Goal: Task Accomplishment & Management: Complete application form

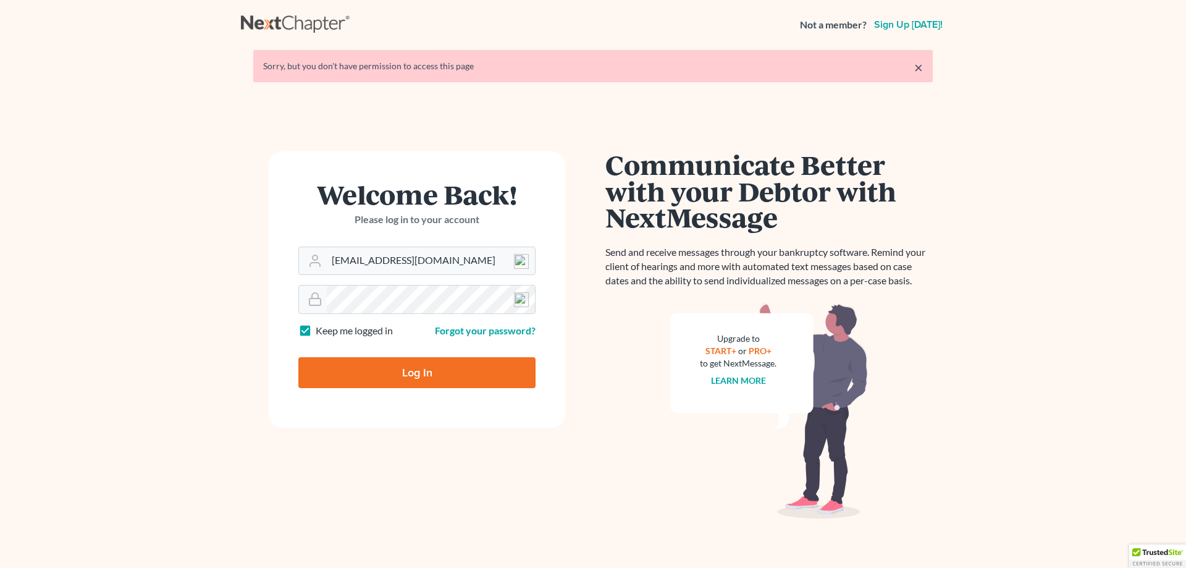
click at [420, 380] on input "Log In" at bounding box center [416, 372] width 237 height 31
type input "Thinking..."
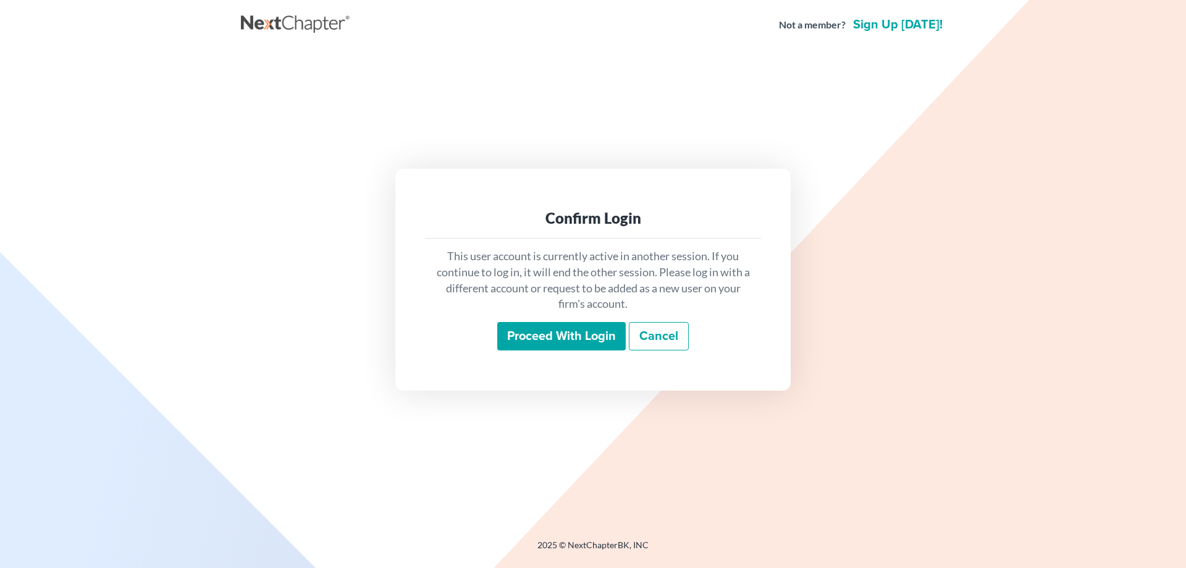
click at [550, 343] on input "Proceed with login" at bounding box center [561, 336] width 128 height 28
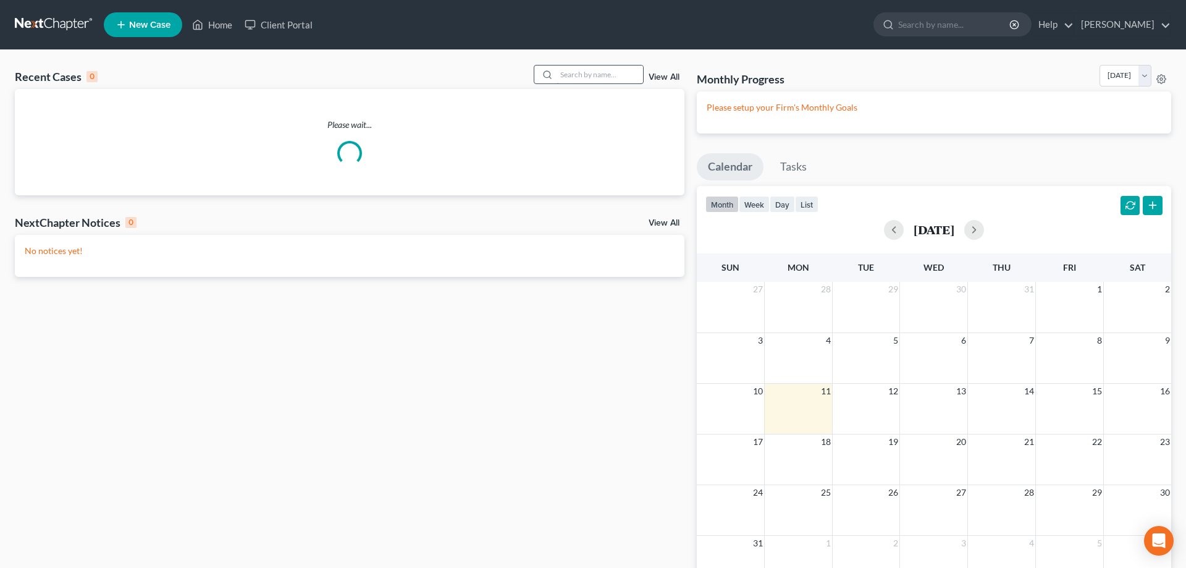
click at [583, 76] on input "search" at bounding box center [599, 74] width 86 height 18
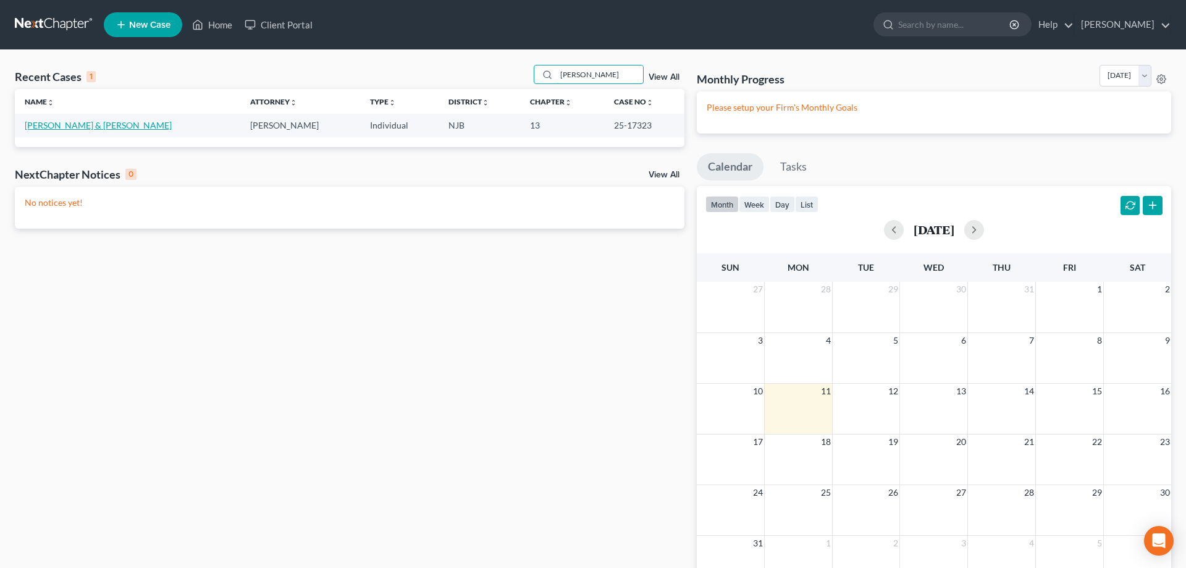
type input "nunez"
click at [75, 121] on link "Nunez, Krystle & Misael" at bounding box center [98, 125] width 147 height 10
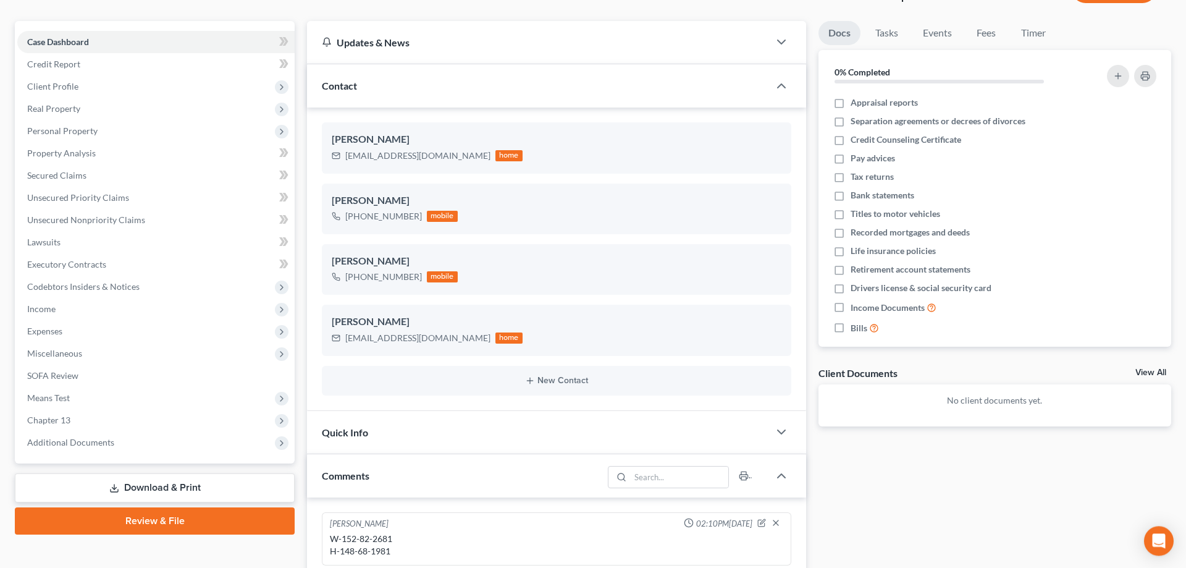
scroll to position [189, 0]
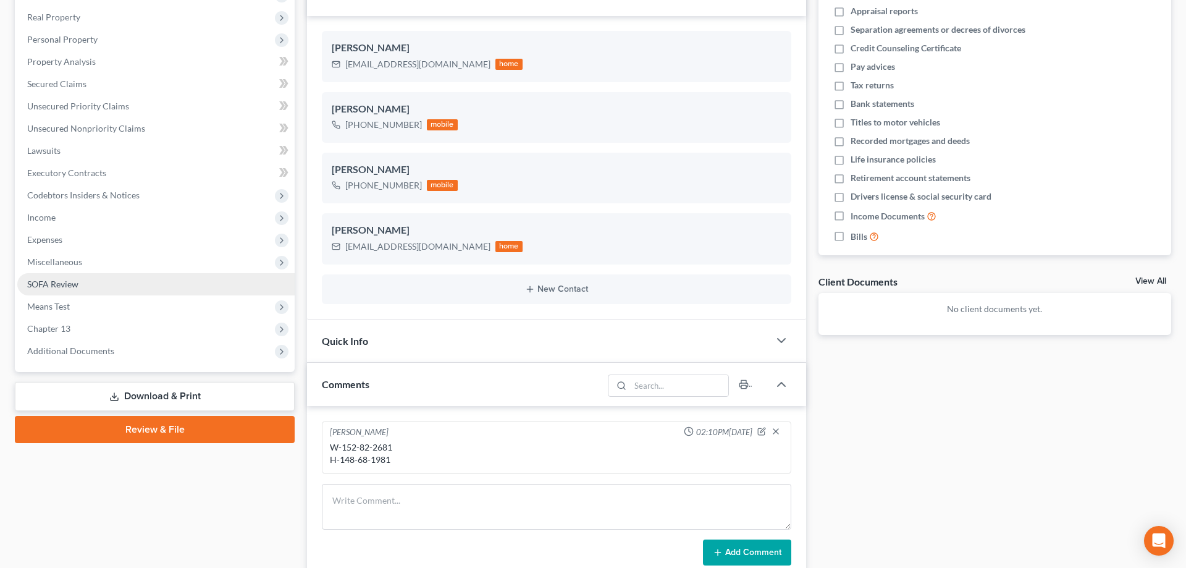
click at [56, 287] on span "SOFA Review" at bounding box center [52, 284] width 51 height 10
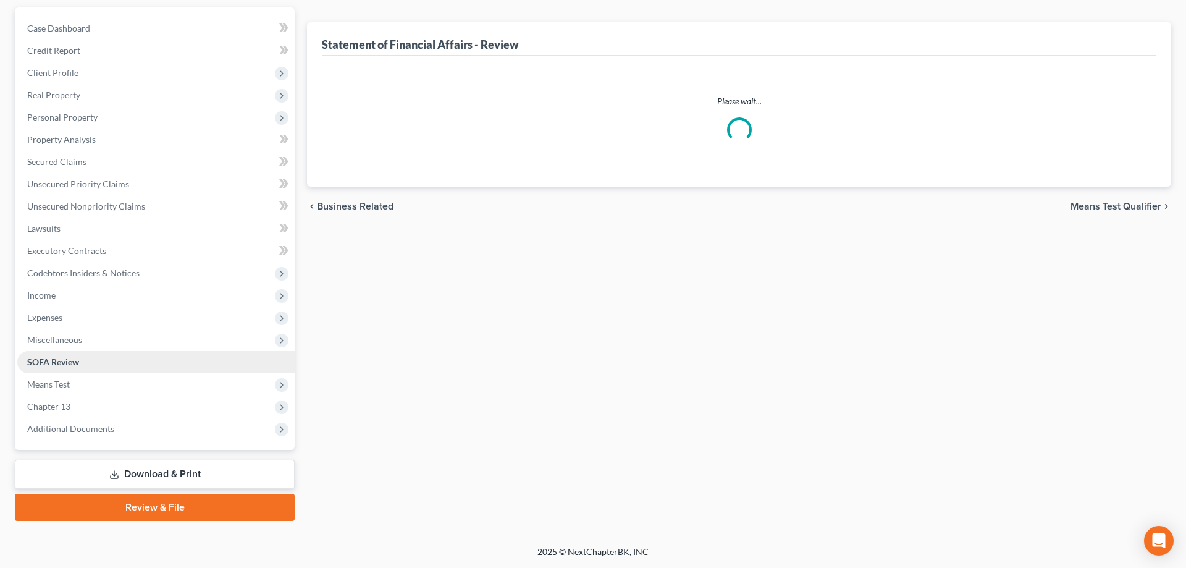
scroll to position [110, 0]
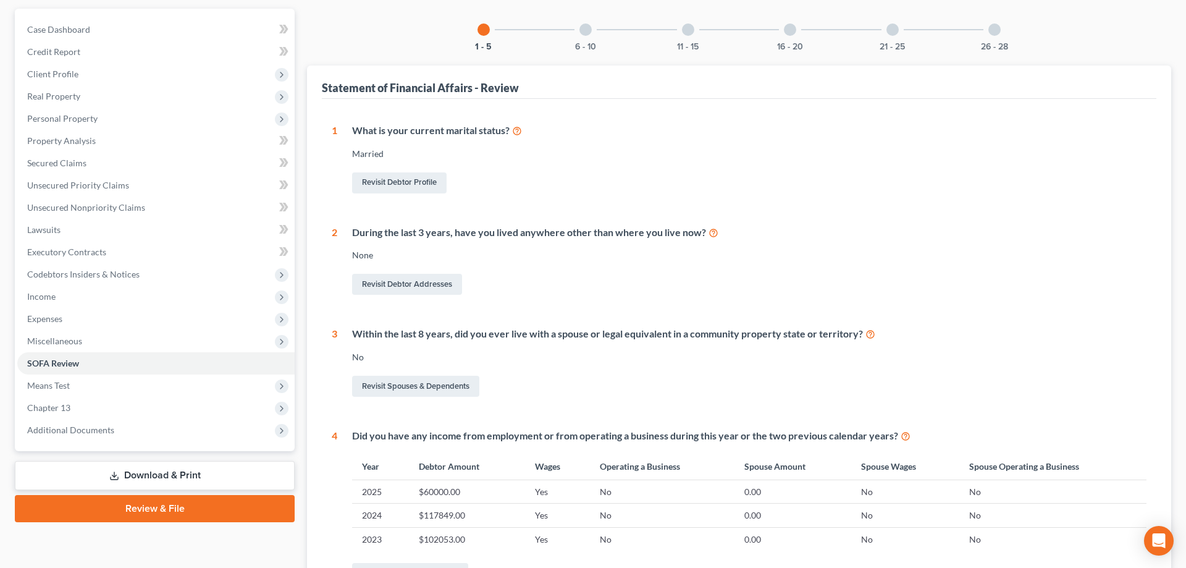
click at [583, 31] on div at bounding box center [585, 29] width 12 height 12
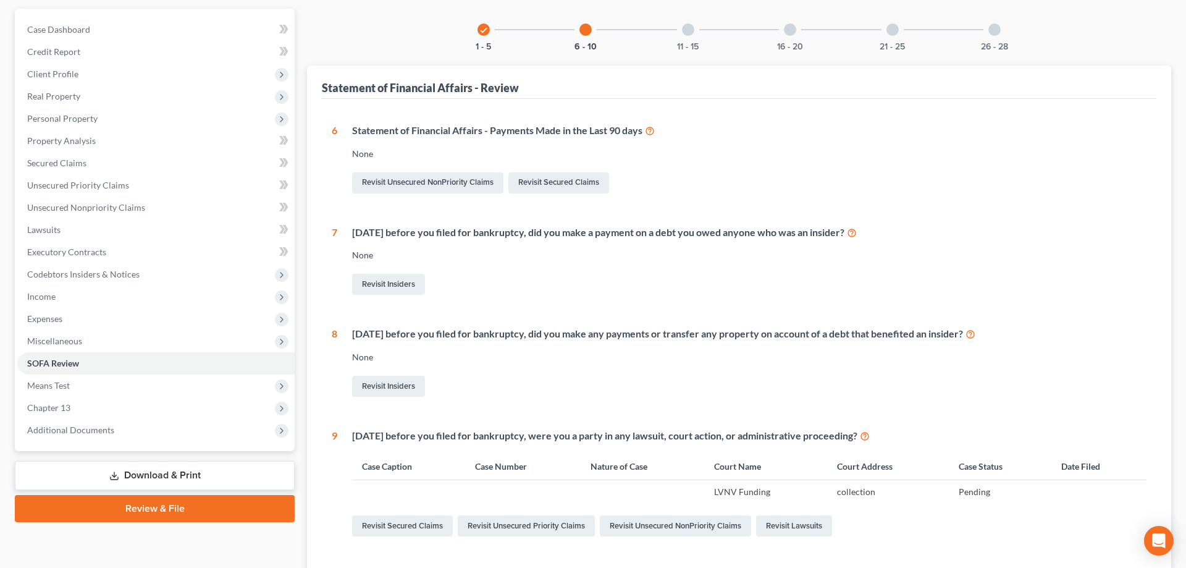
click at [687, 22] on div "11 - 15" at bounding box center [688, 30] width 42 height 42
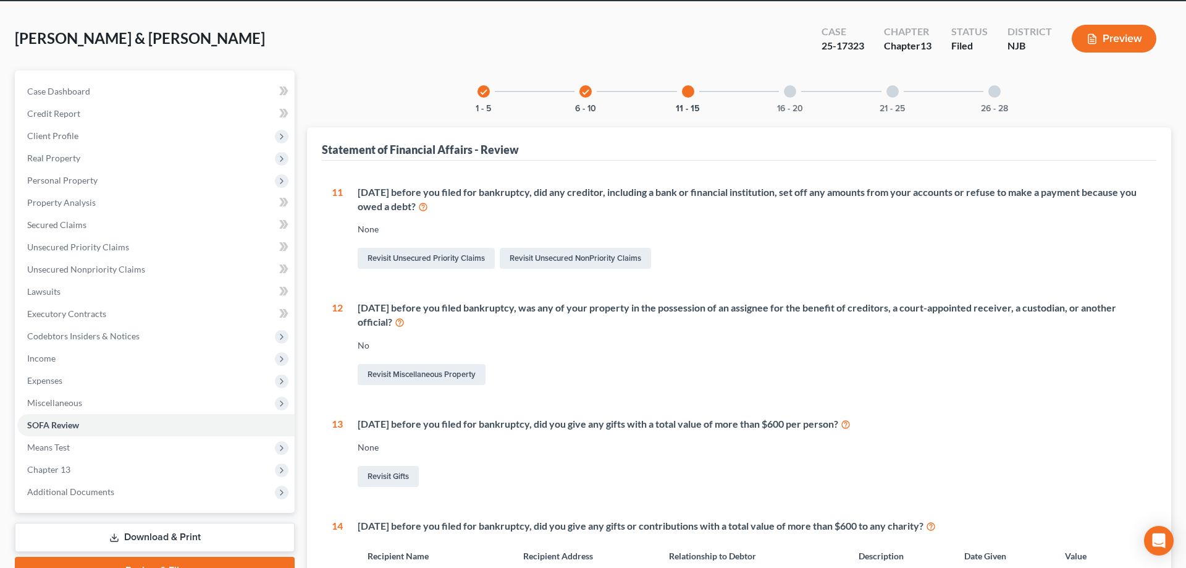
scroll to position [0, 0]
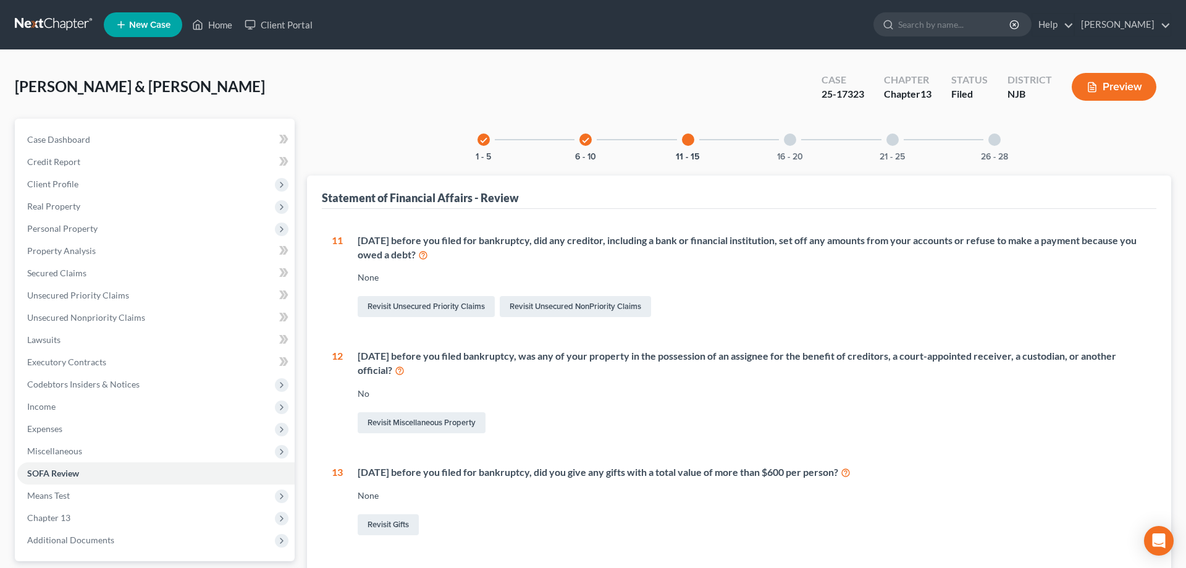
click at [791, 141] on div at bounding box center [790, 139] width 12 height 12
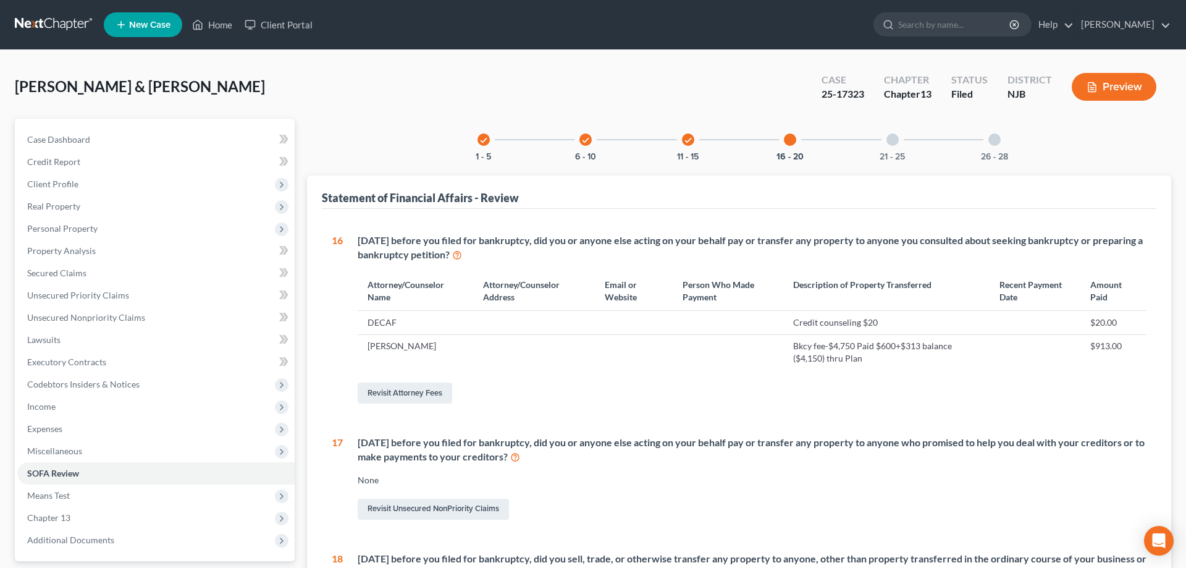
click at [891, 141] on div at bounding box center [892, 139] width 12 height 12
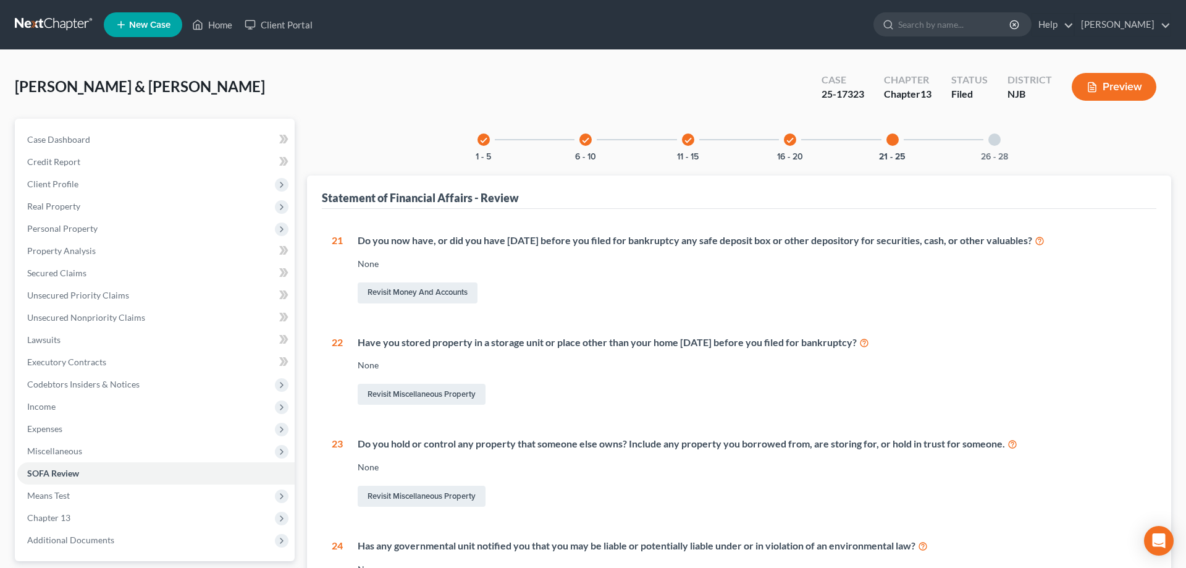
click at [485, 141] on icon "check" at bounding box center [483, 140] width 9 height 9
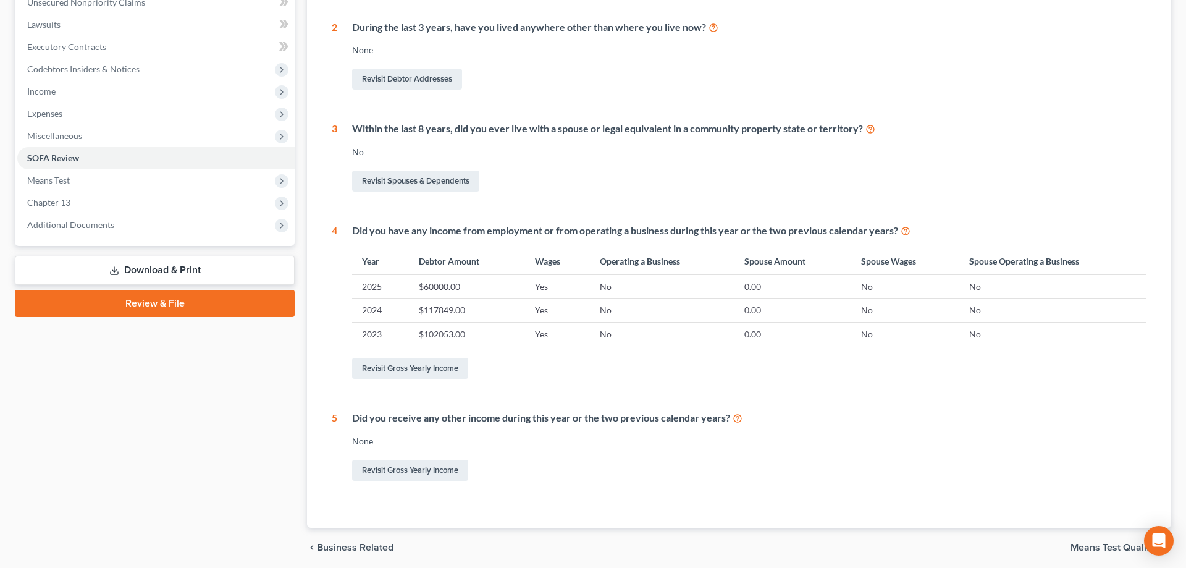
scroll to position [63, 0]
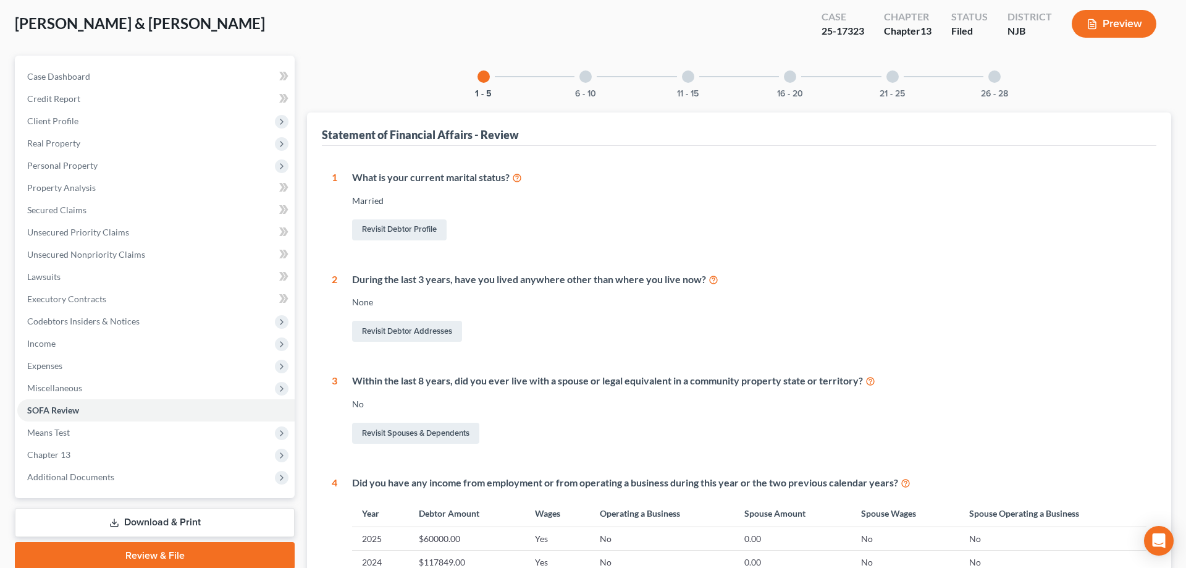
click at [585, 78] on div at bounding box center [585, 76] width 12 height 12
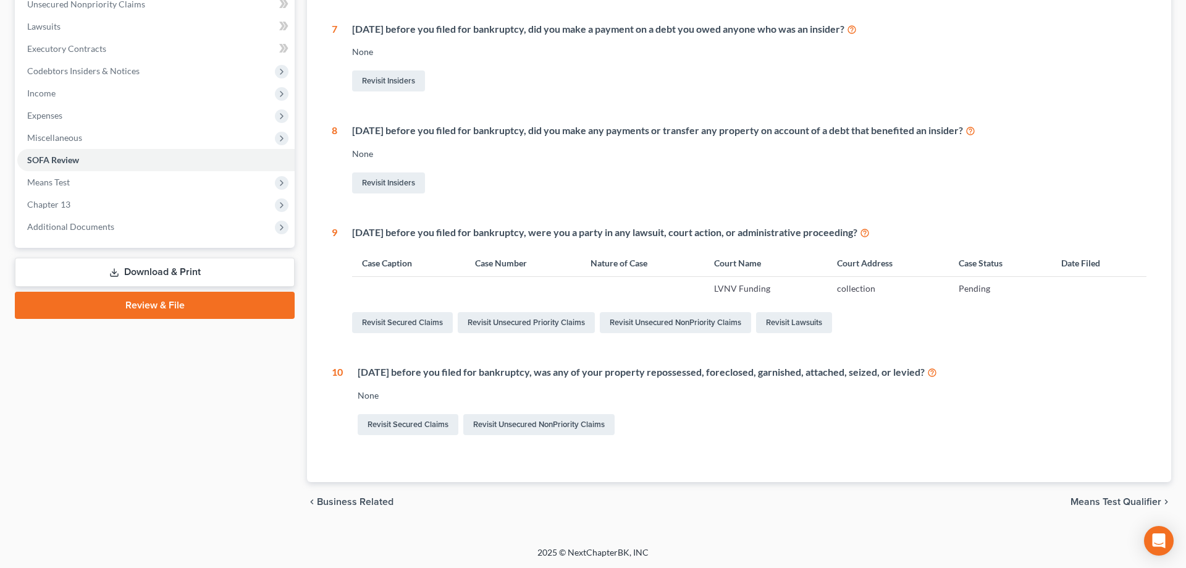
scroll to position [61, 0]
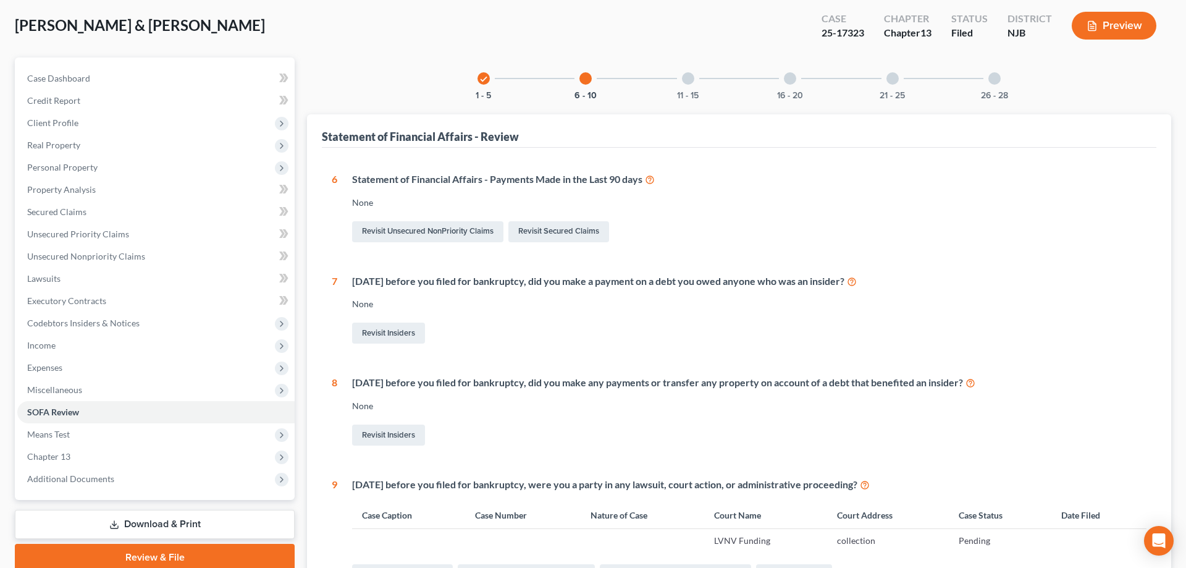
click at [691, 78] on div at bounding box center [688, 78] width 12 height 12
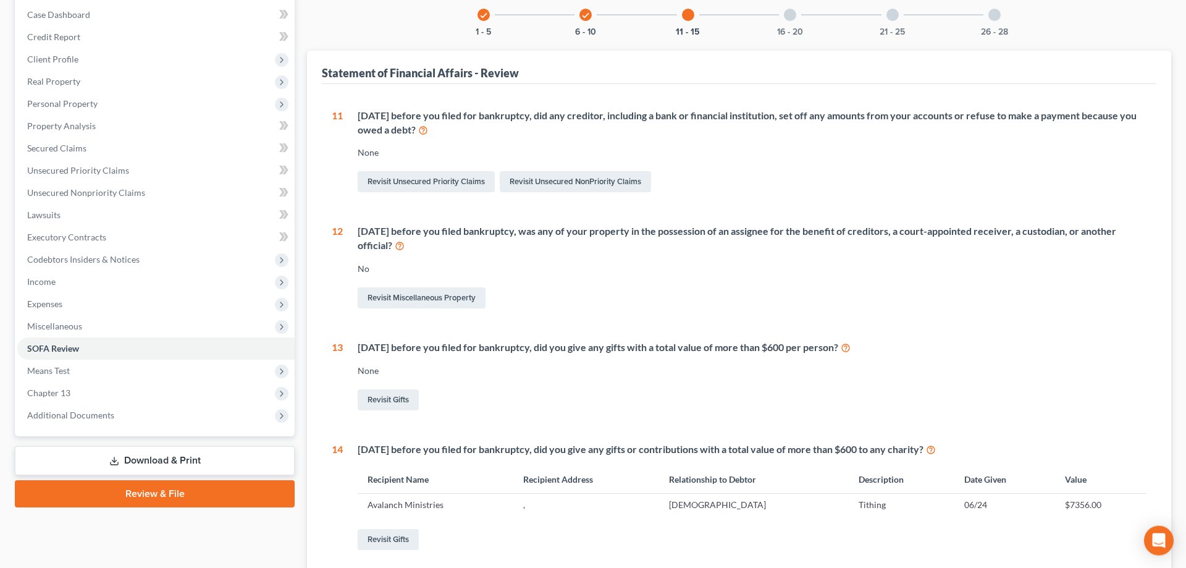
scroll to position [90, 0]
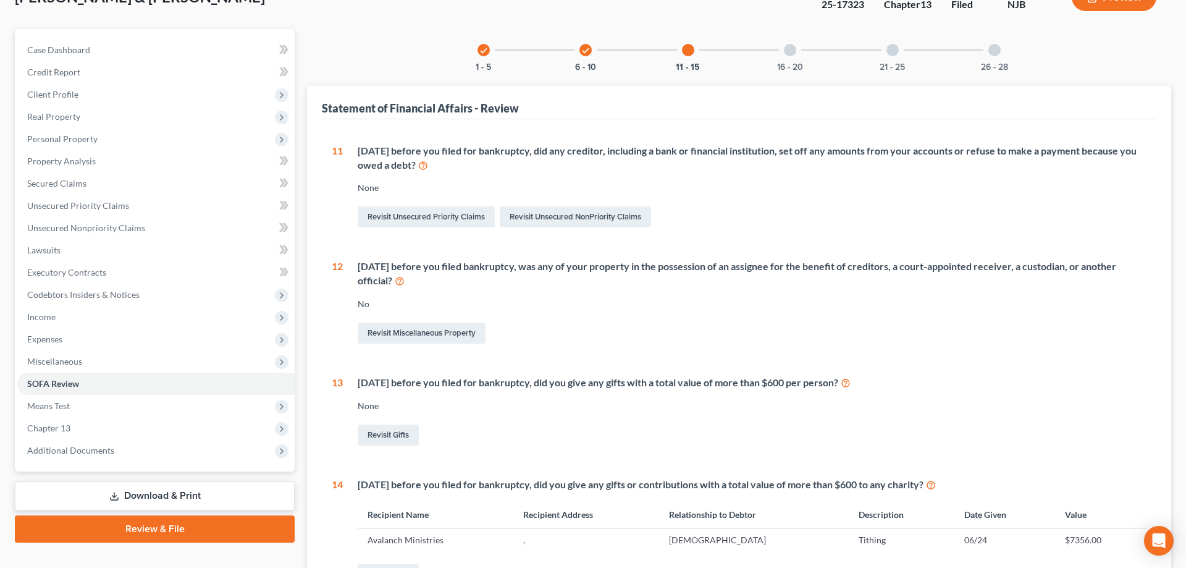
click at [787, 51] on div at bounding box center [790, 50] width 12 height 12
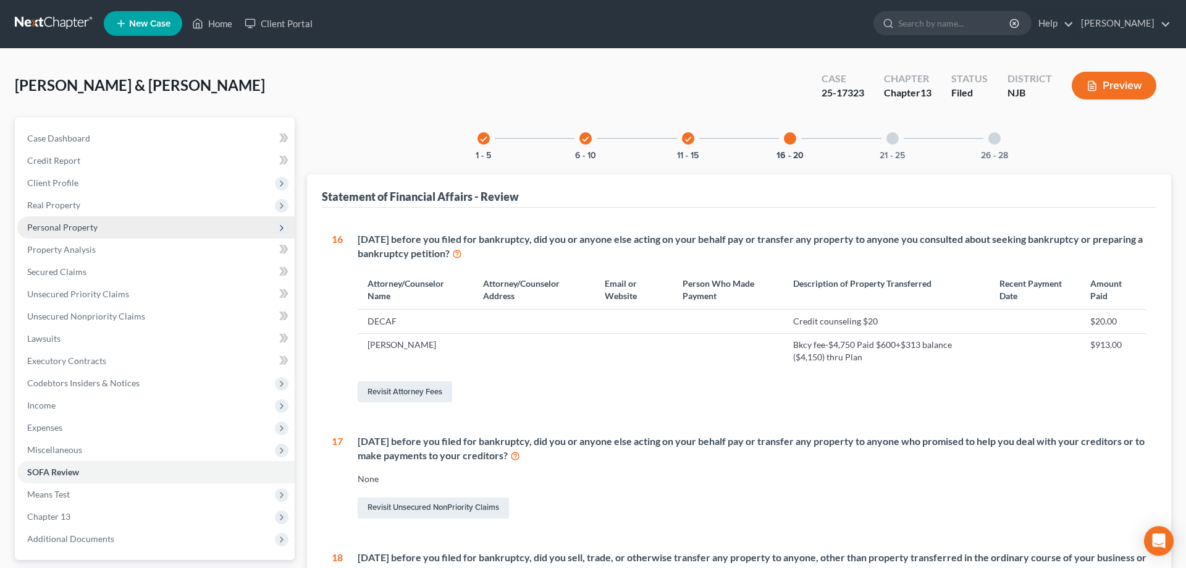
scroll to position [0, 0]
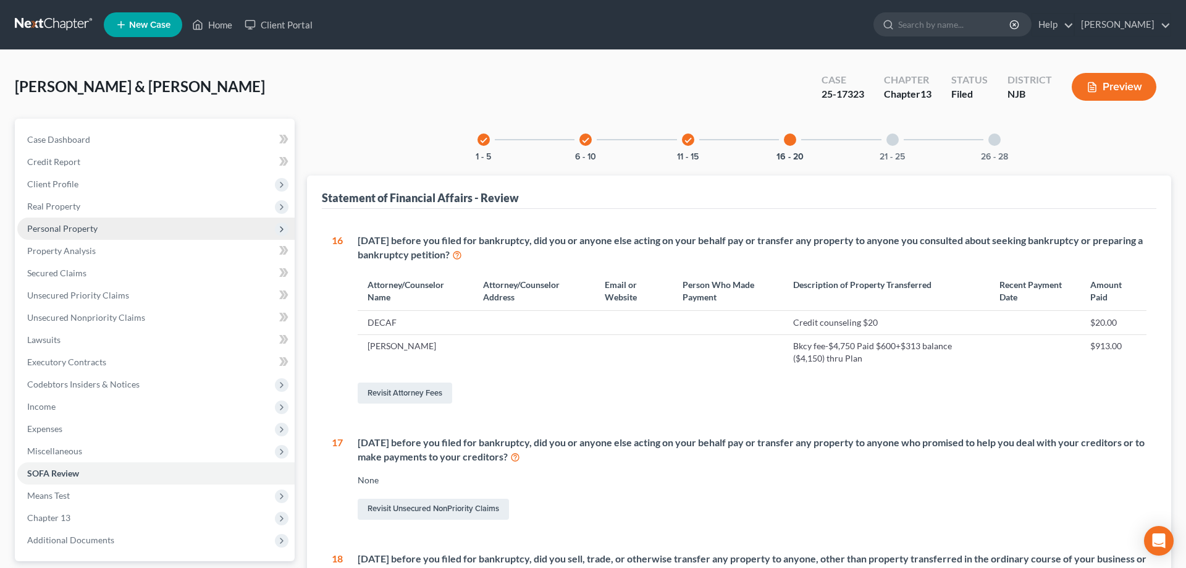
click at [99, 227] on span "Personal Property" at bounding box center [155, 228] width 277 height 22
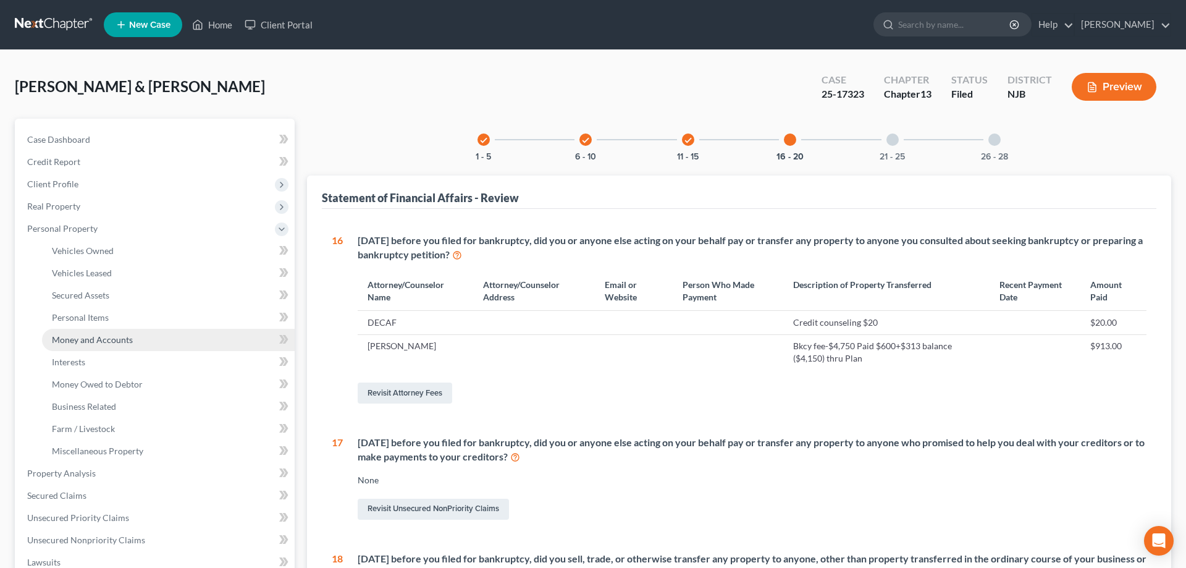
click at [97, 342] on span "Money and Accounts" at bounding box center [92, 339] width 81 height 10
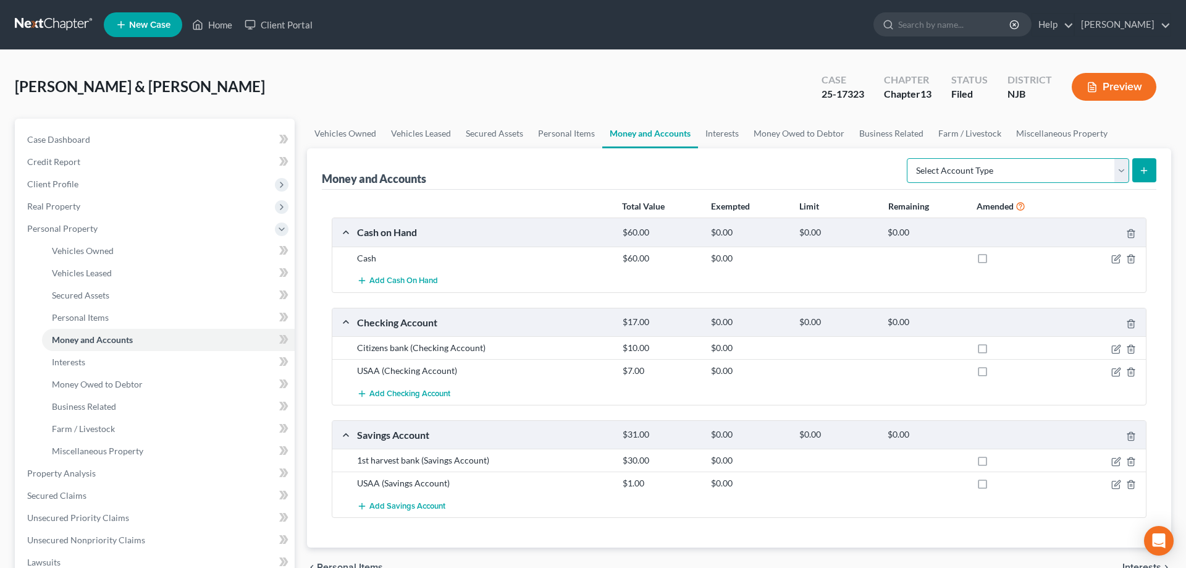
click at [907, 158] on select "Select Account Type Brokerage Cash on Hand Certificates of Deposit Checking Acc…" at bounding box center [1018, 170] width 222 height 25
select select "checking"
click option "Checking Account" at bounding box center [0, 0] width 0 height 0
click at [1147, 169] on icon "submit" at bounding box center [1144, 171] width 10 height 10
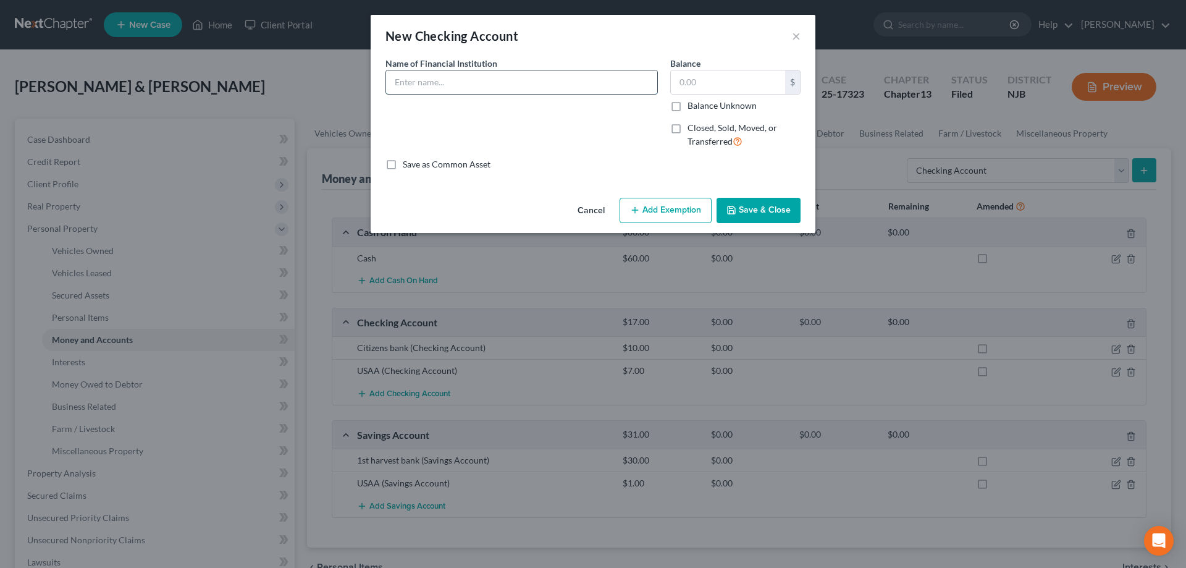
click at [482, 85] on input "text" at bounding box center [521, 81] width 271 height 23
type input "PNC"
click at [691, 86] on input "text" at bounding box center [728, 81] width 114 height 23
type input "0"
click at [687, 131] on label "Closed, Sold, Moved, or Transferred" at bounding box center [743, 135] width 113 height 27
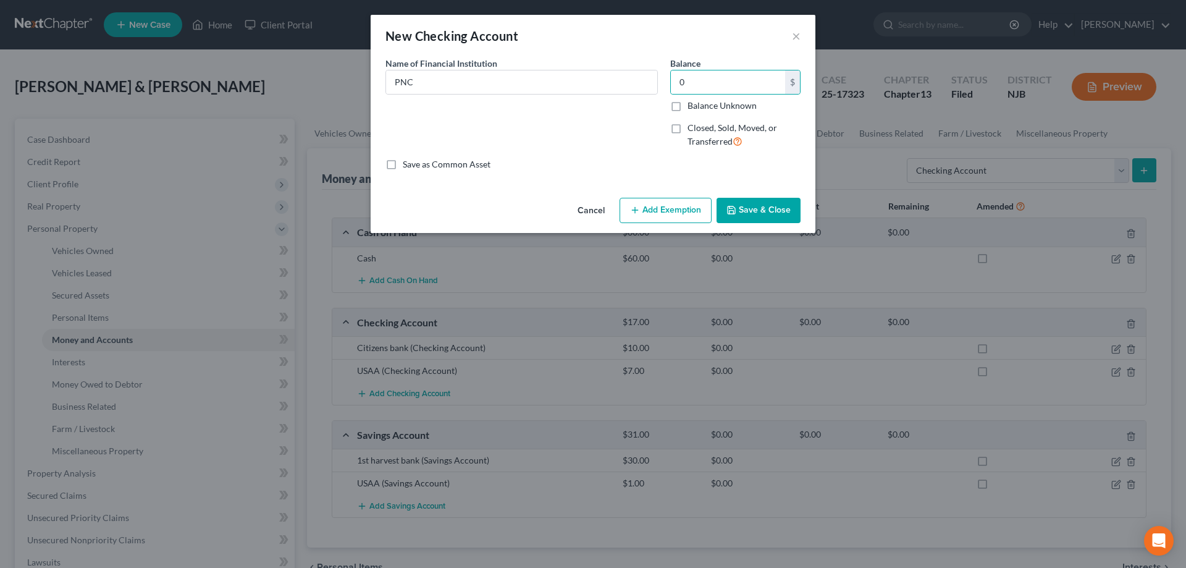
click at [692, 130] on input "Closed, Sold, Moved, or Transferred" at bounding box center [696, 126] width 8 height 8
checkbox input "true"
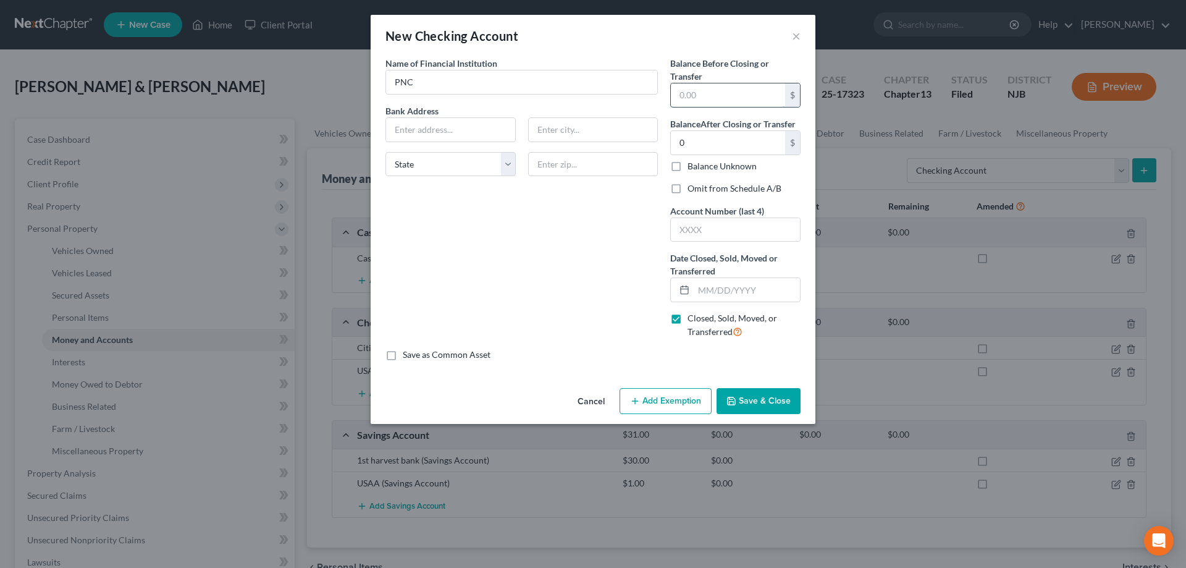
click at [700, 100] on input "text" at bounding box center [728, 94] width 114 height 23
type input "0"
click at [713, 286] on input "text" at bounding box center [747, 289] width 106 height 23
type input "06/01/2024"
click at [737, 400] on button "Save & Close" at bounding box center [758, 401] width 84 height 26
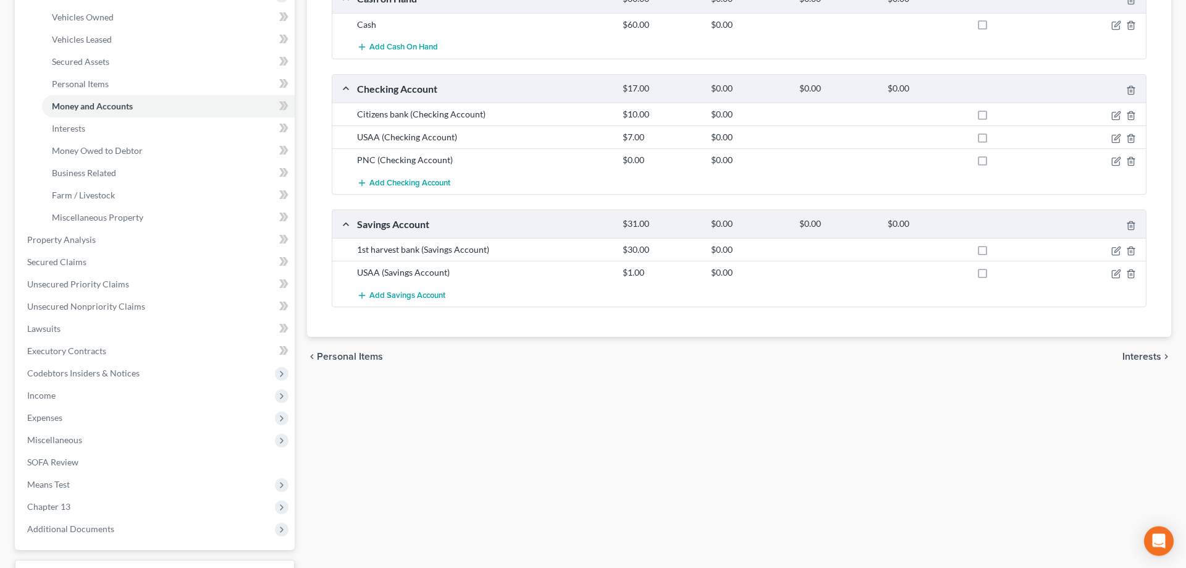
scroll to position [332, 0]
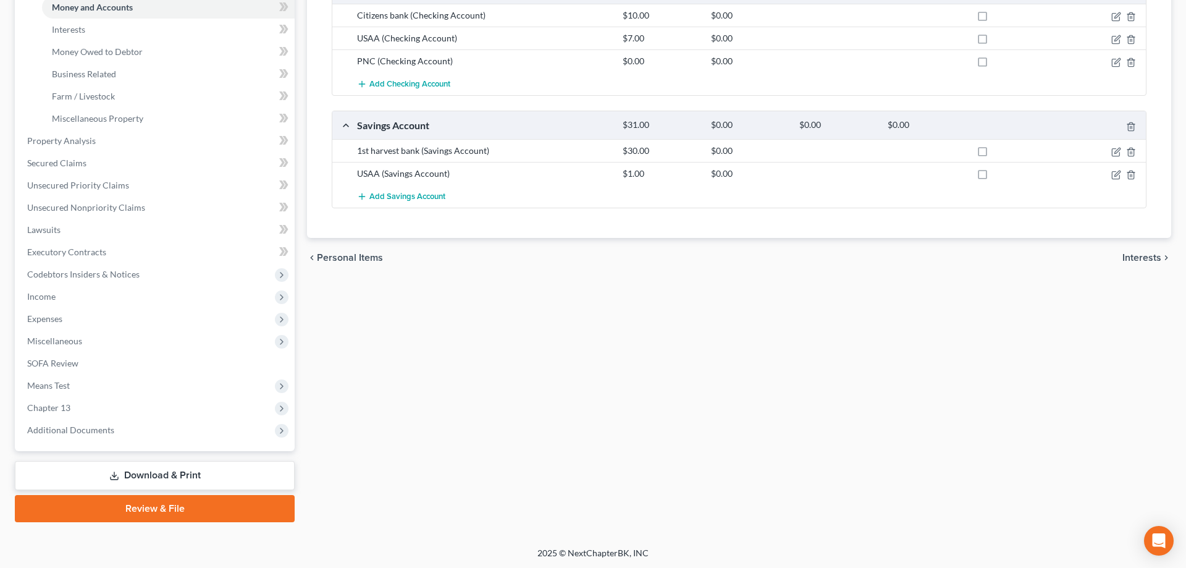
click at [201, 474] on link "Download & Print" at bounding box center [155, 475] width 280 height 29
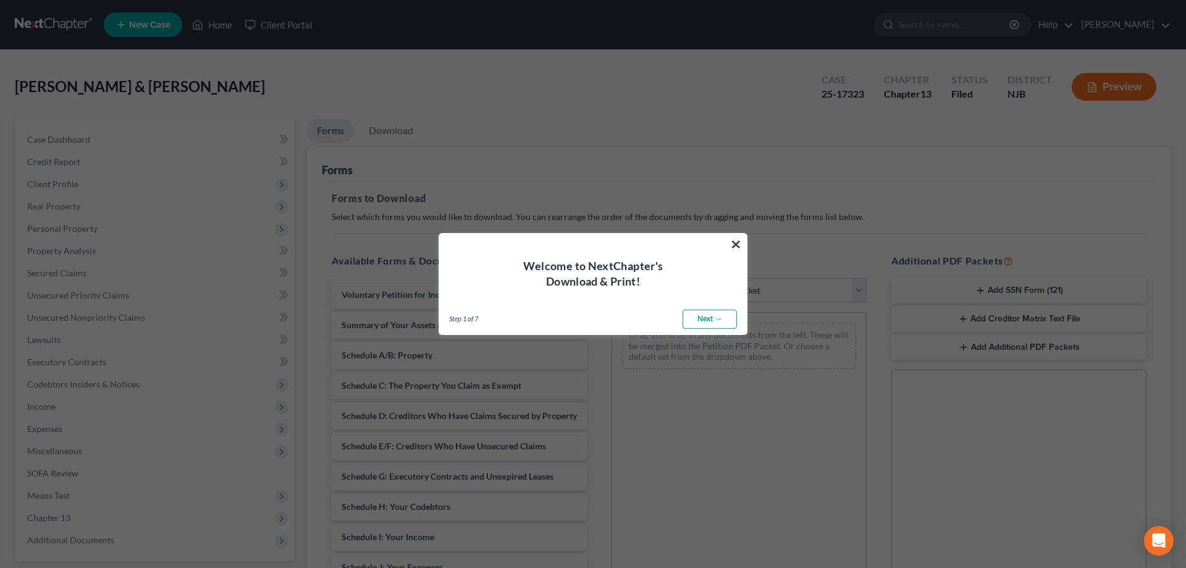
click at [695, 325] on link "Next →" at bounding box center [709, 319] width 54 height 20
select select "0"
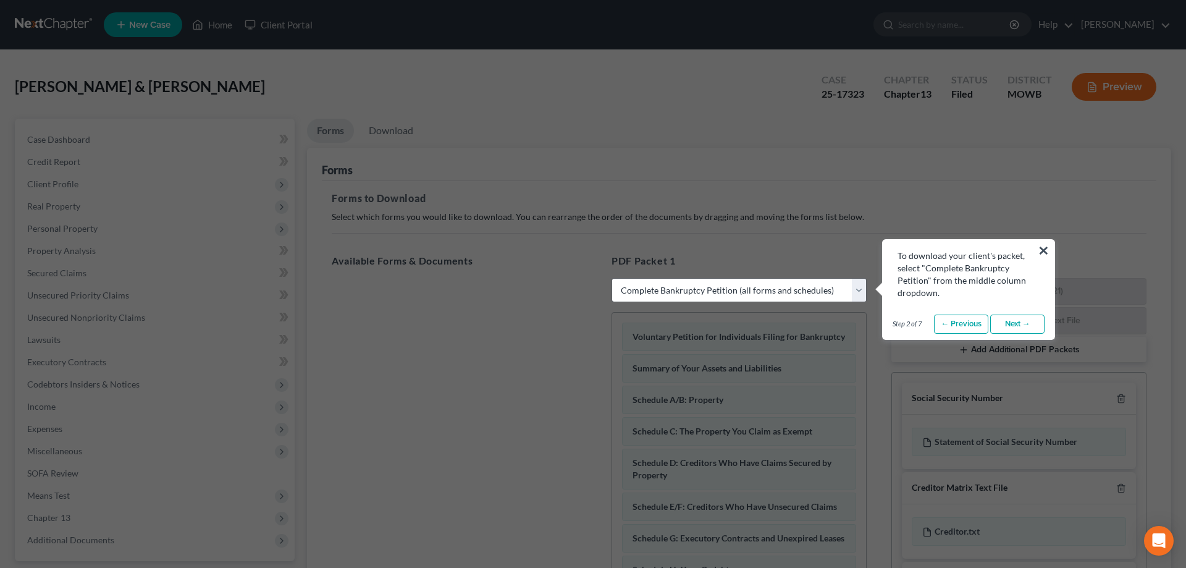
click at [968, 321] on link "← Previous" at bounding box center [961, 324] width 54 height 20
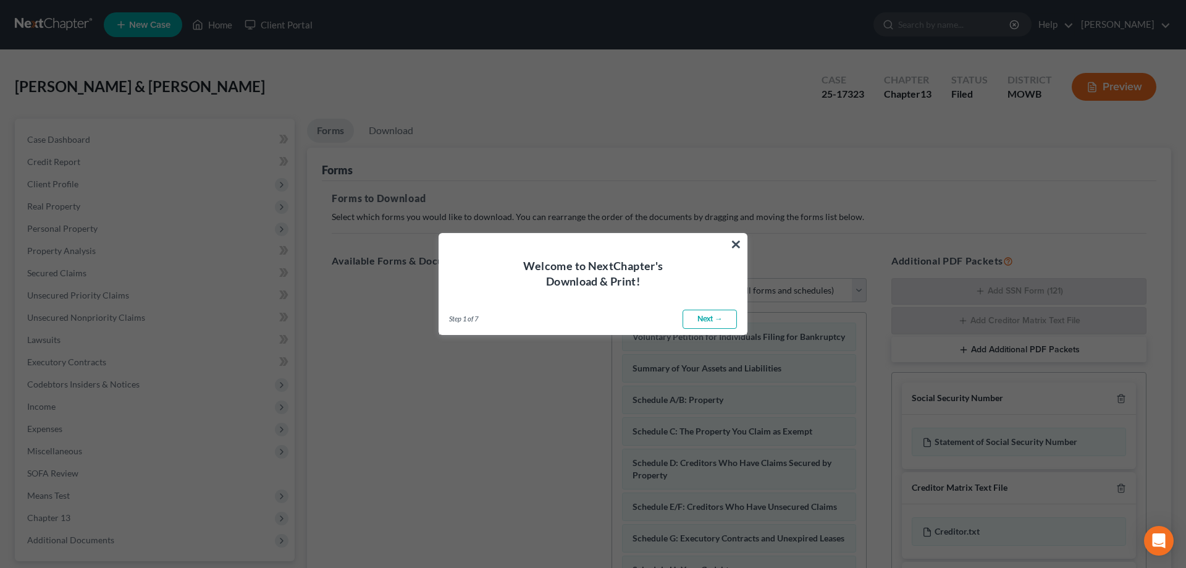
click at [735, 240] on button "×" at bounding box center [736, 244] width 12 height 20
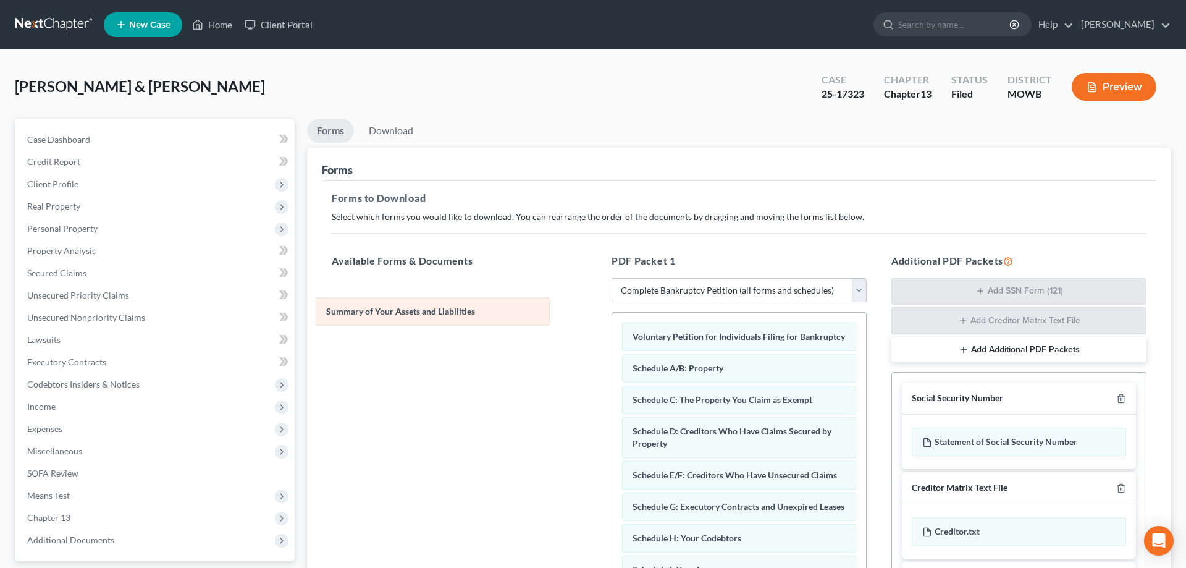
drag, startPoint x: 663, startPoint y: 365, endPoint x: 356, endPoint y: 309, distance: 312.1
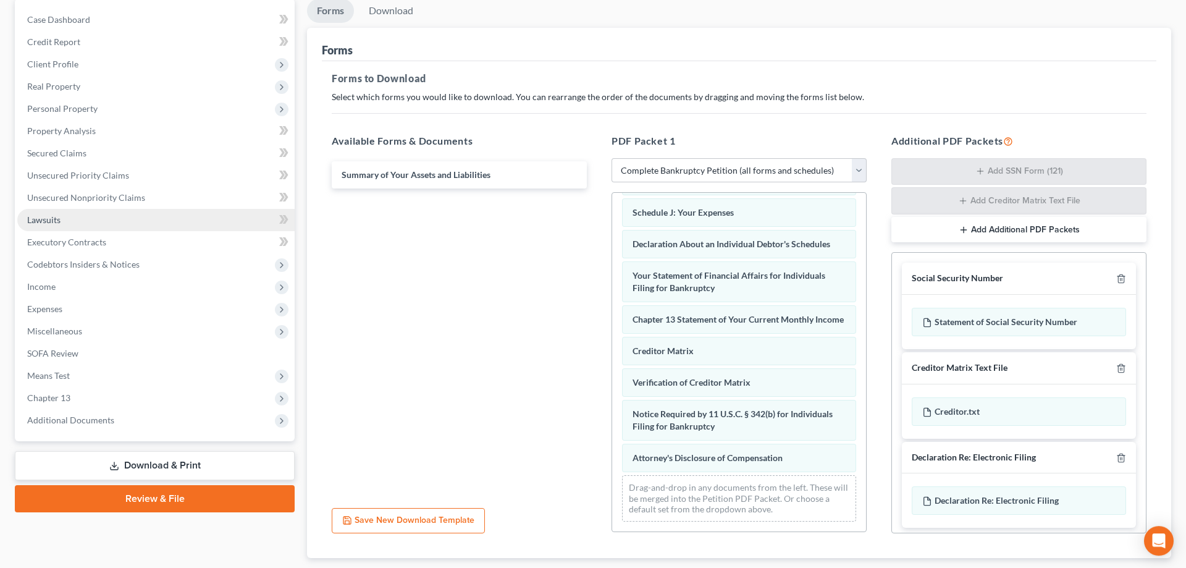
scroll to position [126, 0]
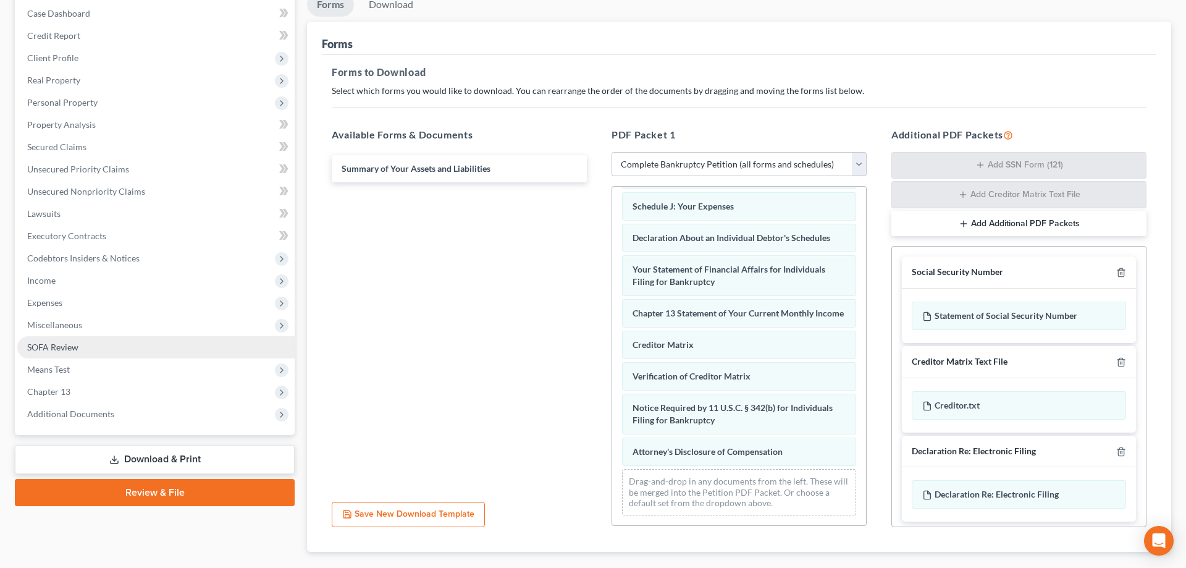
click at [65, 348] on span "SOFA Review" at bounding box center [52, 347] width 51 height 10
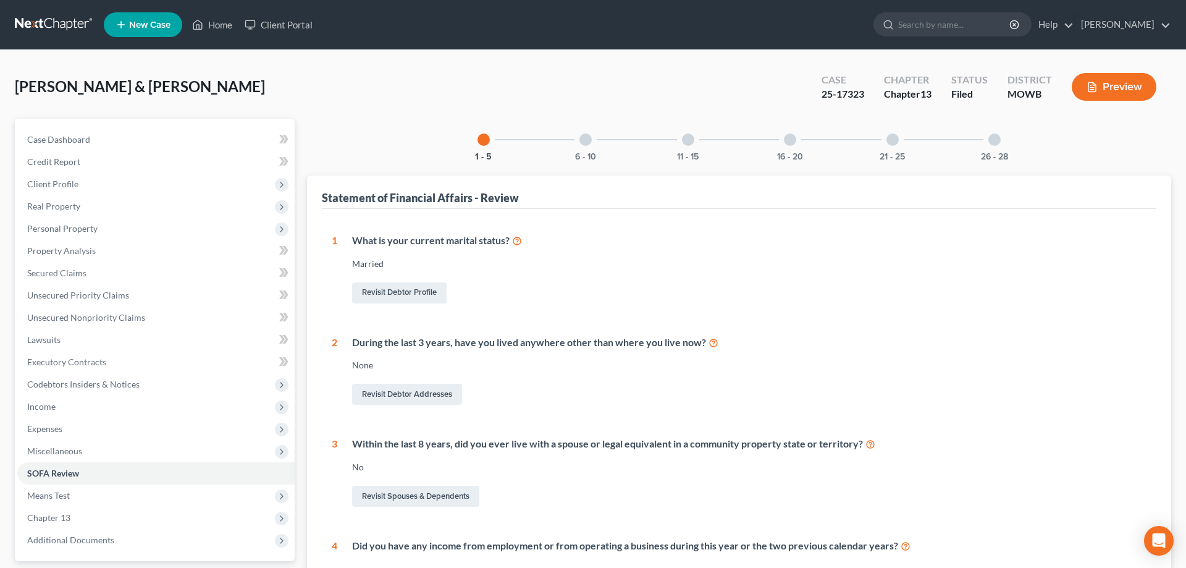
click at [583, 140] on div at bounding box center [585, 139] width 12 height 12
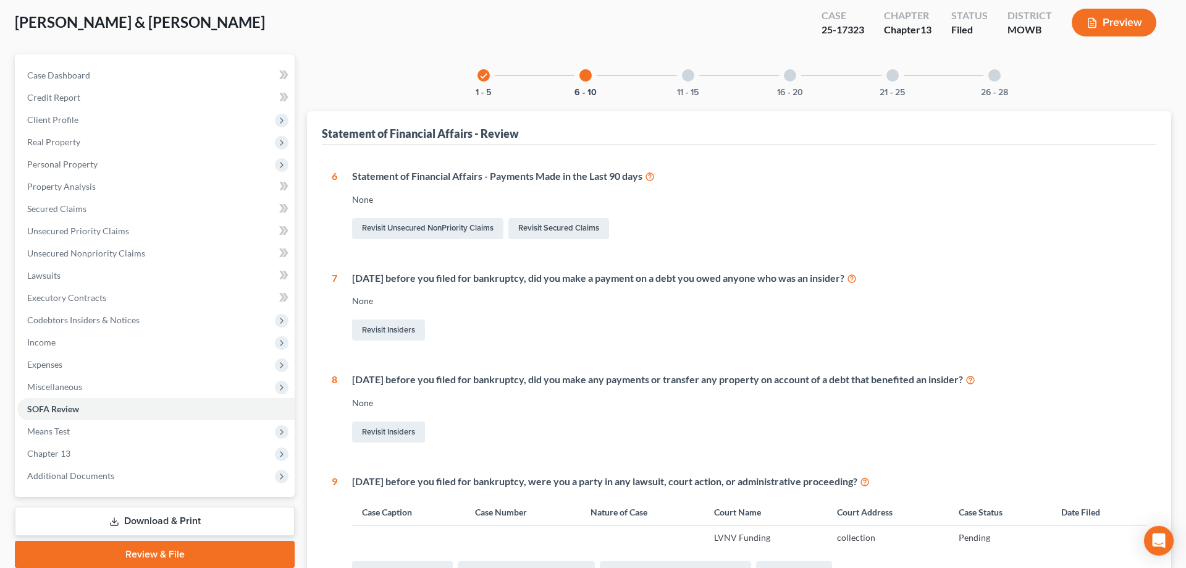
scroll to position [63, 0]
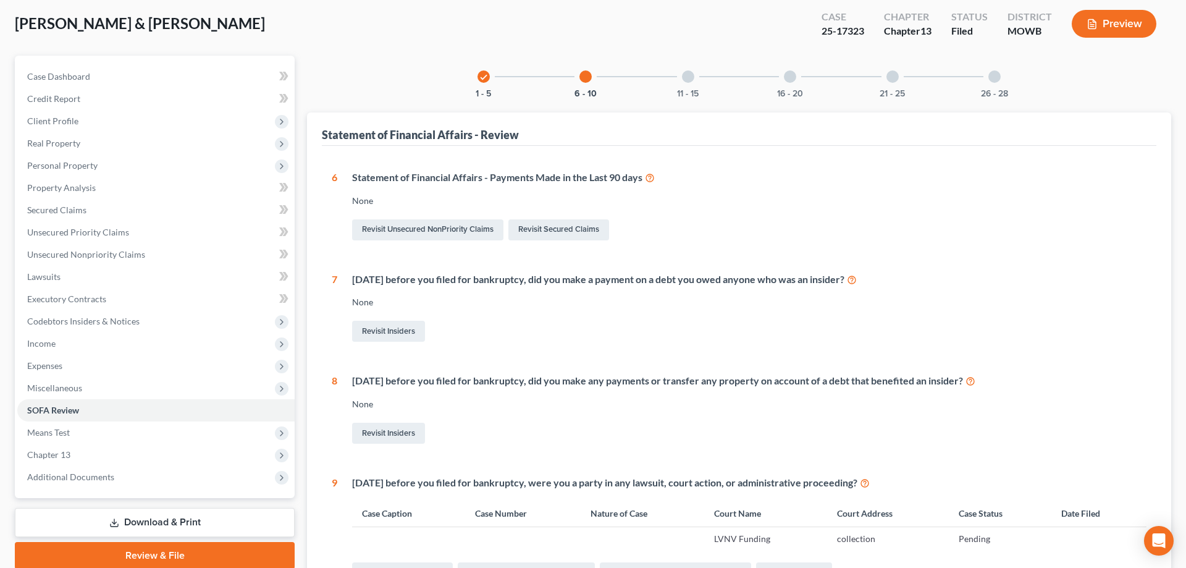
click at [684, 75] on div at bounding box center [688, 76] width 12 height 12
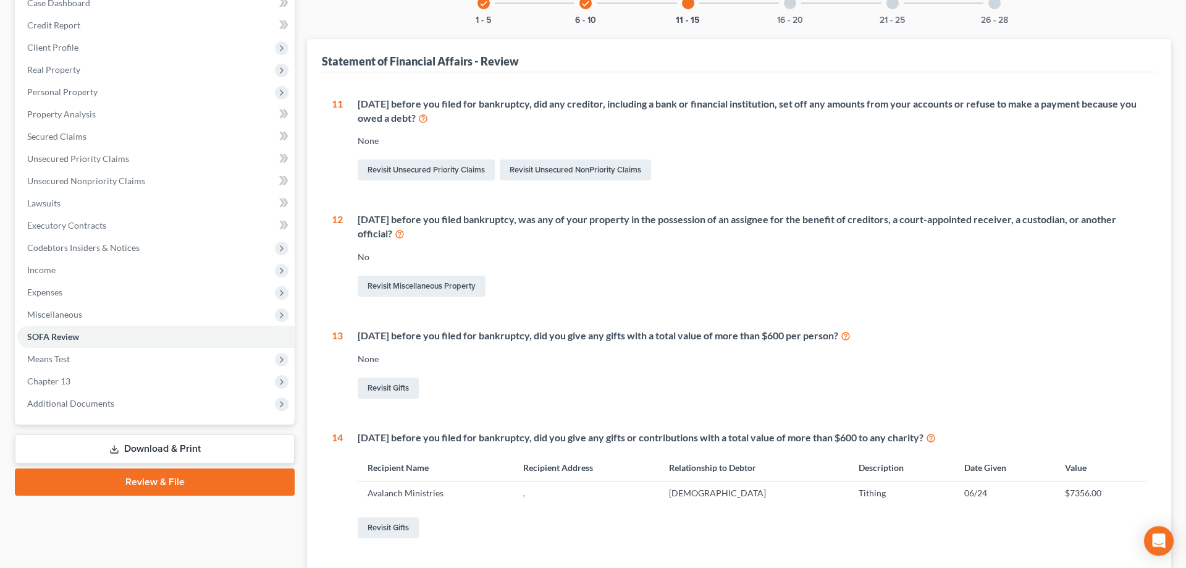
scroll to position [0, 0]
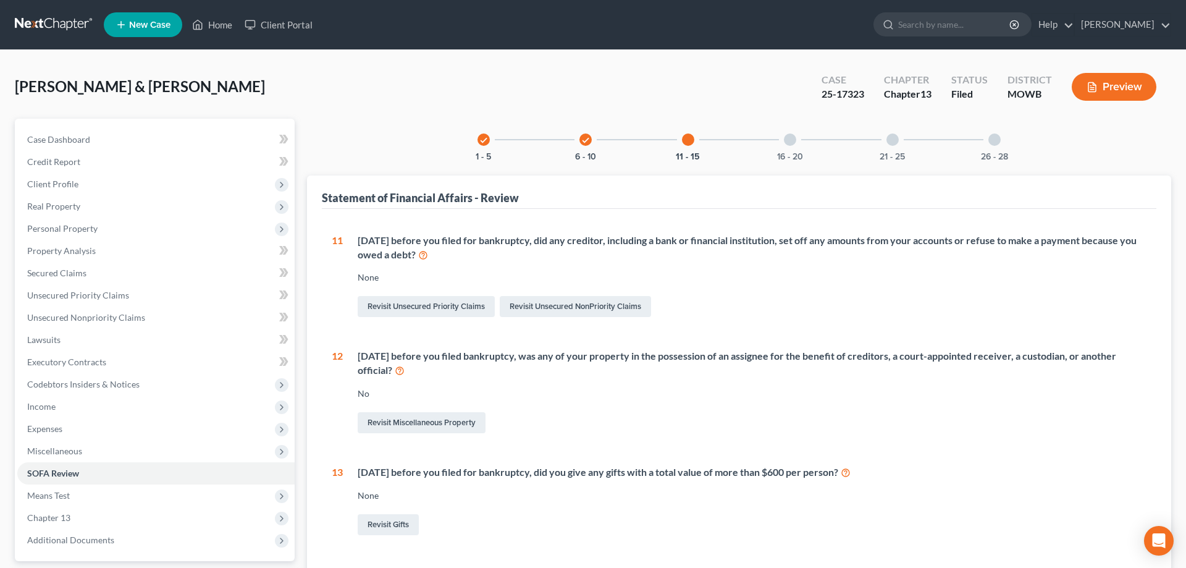
click at [787, 138] on div at bounding box center [790, 139] width 12 height 12
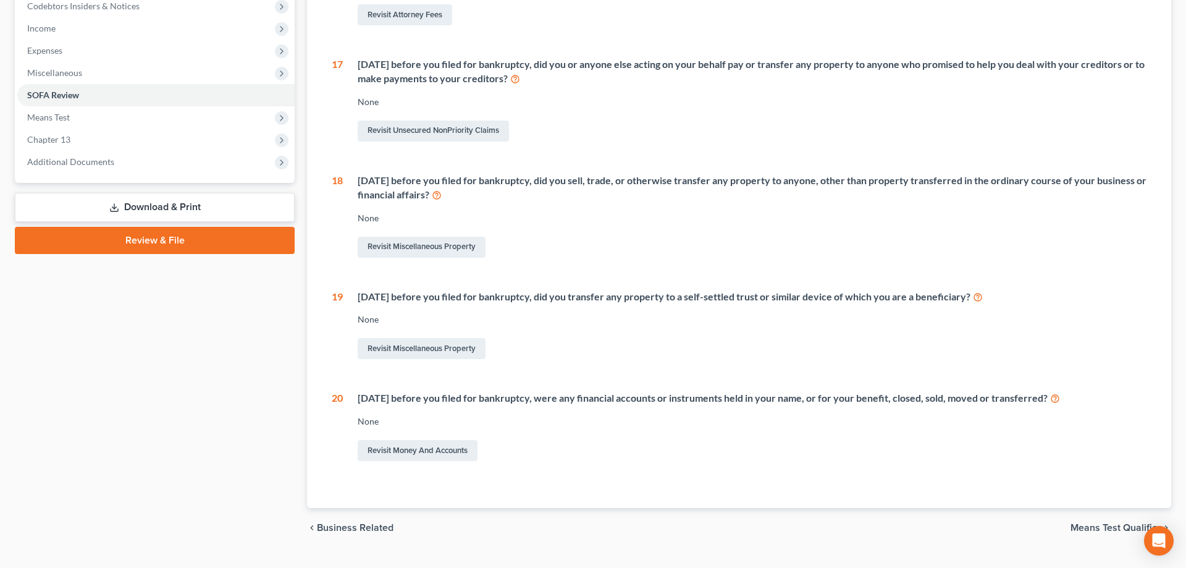
scroll to position [126, 0]
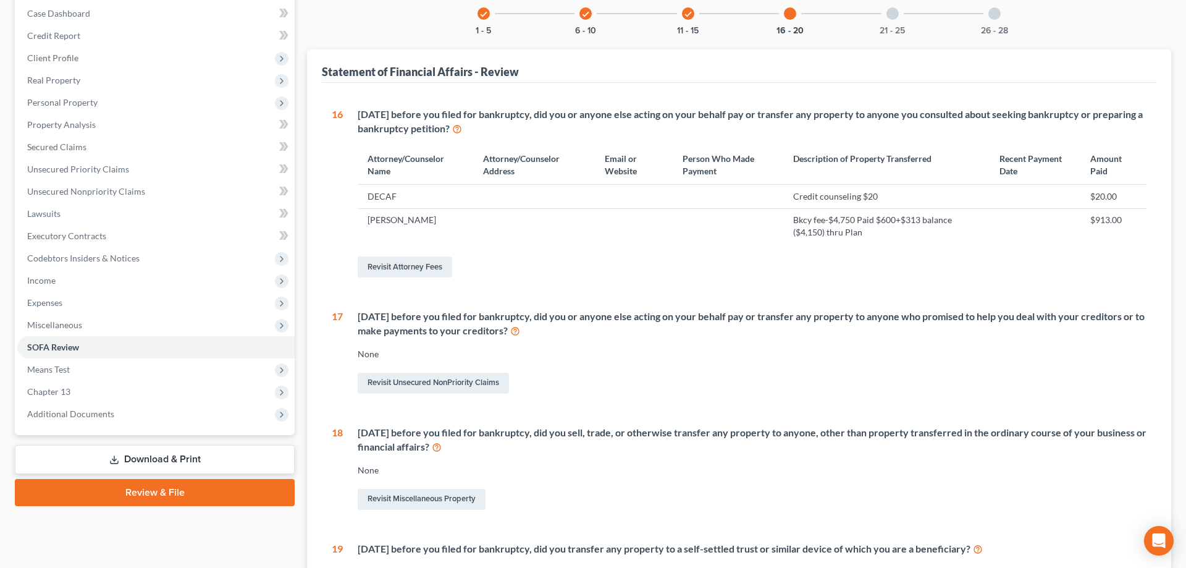
click at [891, 13] on div at bounding box center [892, 13] width 12 height 12
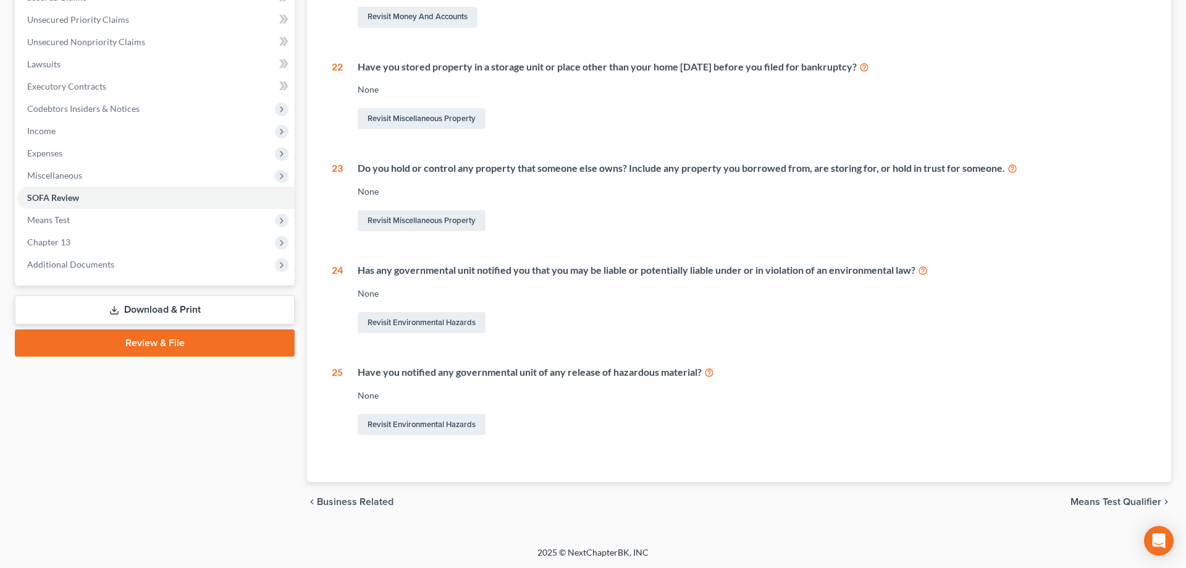
scroll to position [23, 0]
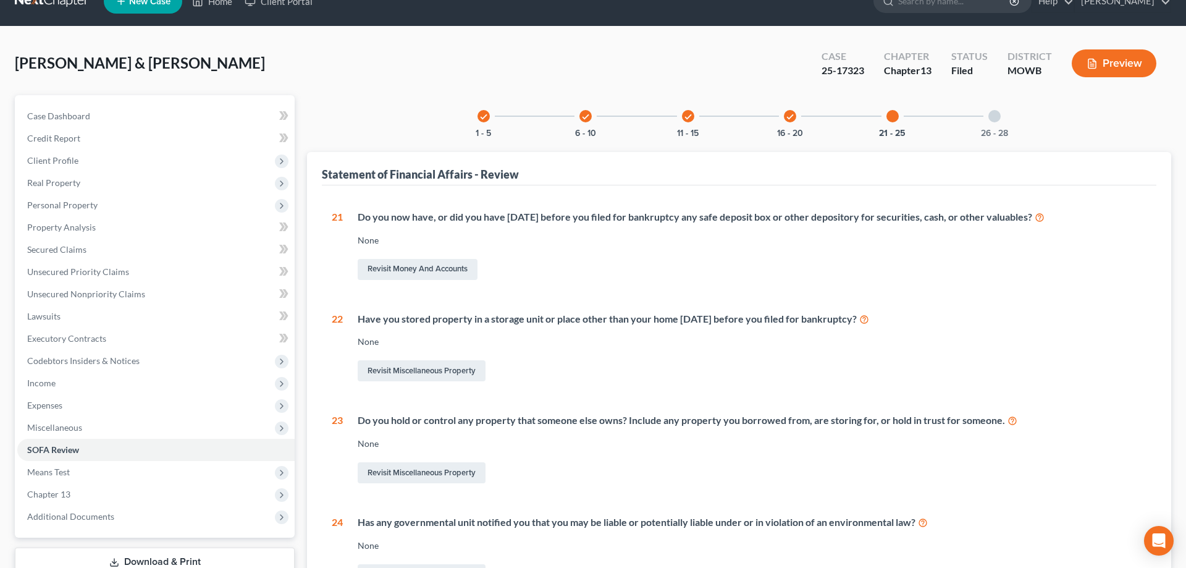
click at [994, 114] on div at bounding box center [994, 116] width 12 height 12
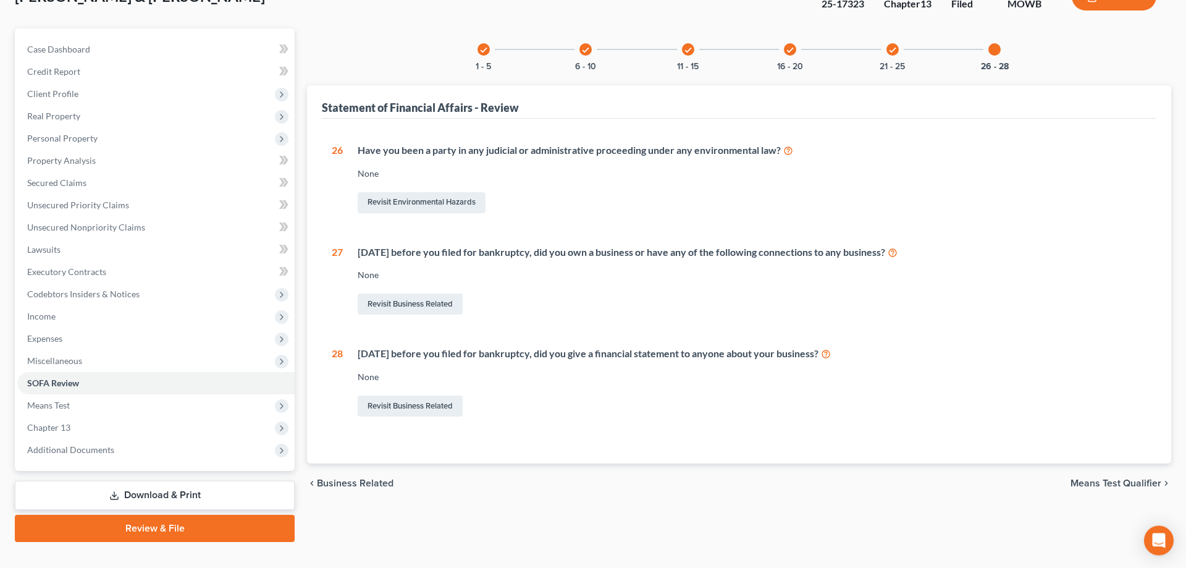
scroll to position [0, 0]
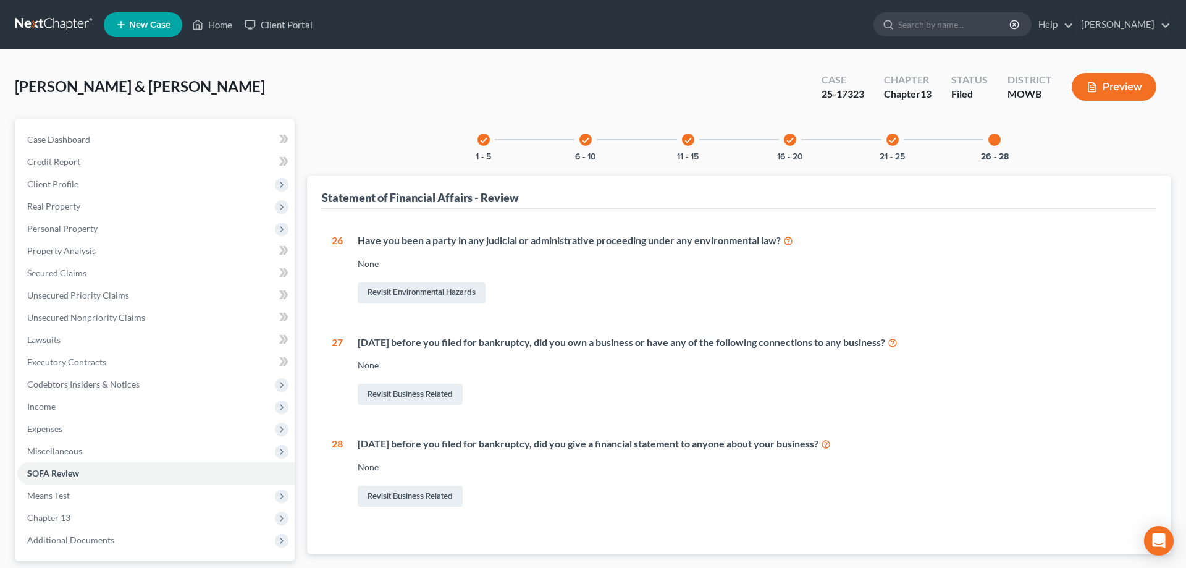
click at [891, 140] on icon "check" at bounding box center [892, 140] width 9 height 9
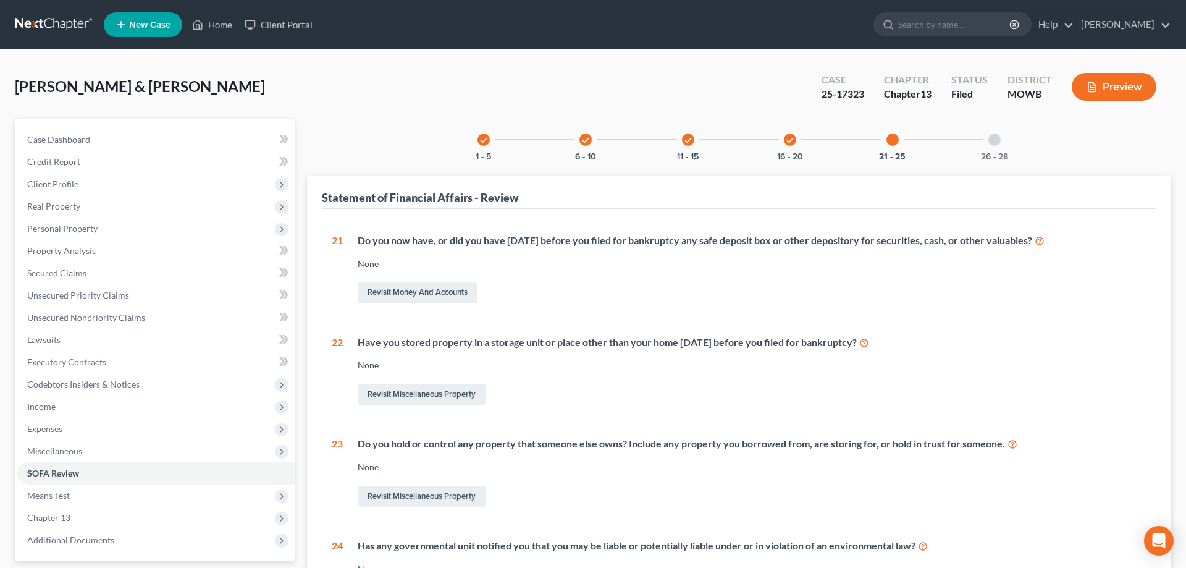
click at [789, 142] on icon "check" at bounding box center [790, 140] width 9 height 9
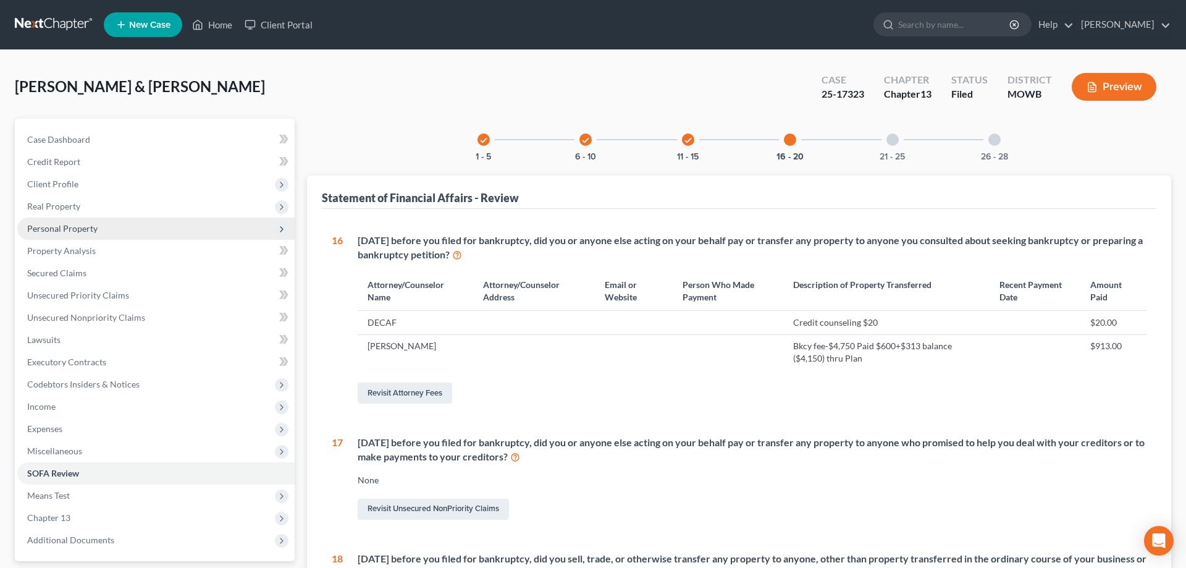
click at [75, 228] on span "Personal Property" at bounding box center [62, 228] width 70 height 10
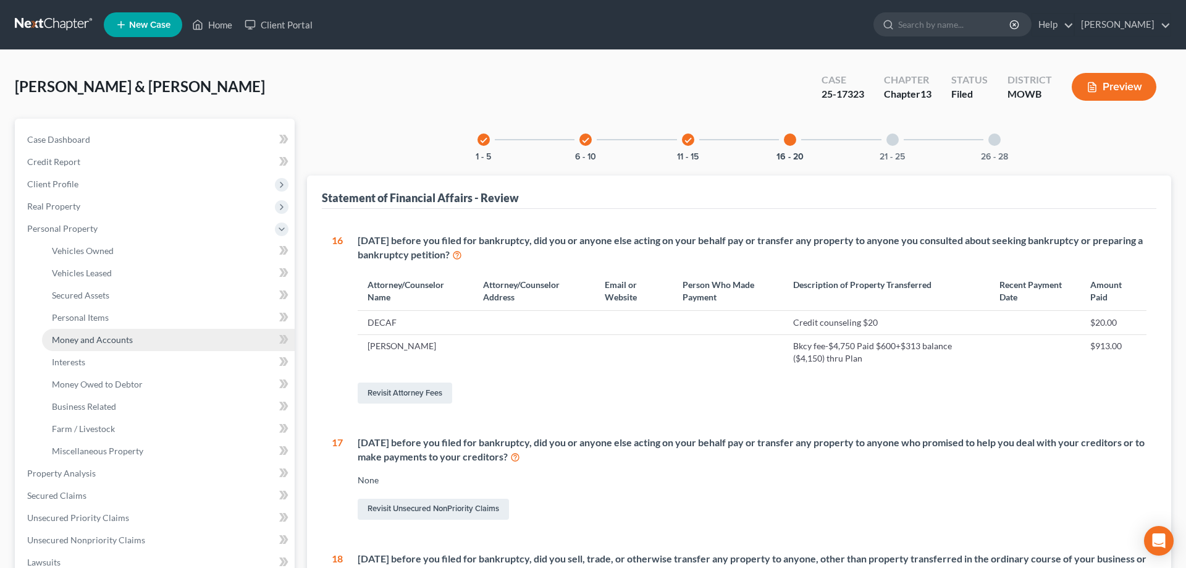
click at [81, 339] on span "Money and Accounts" at bounding box center [92, 339] width 81 height 10
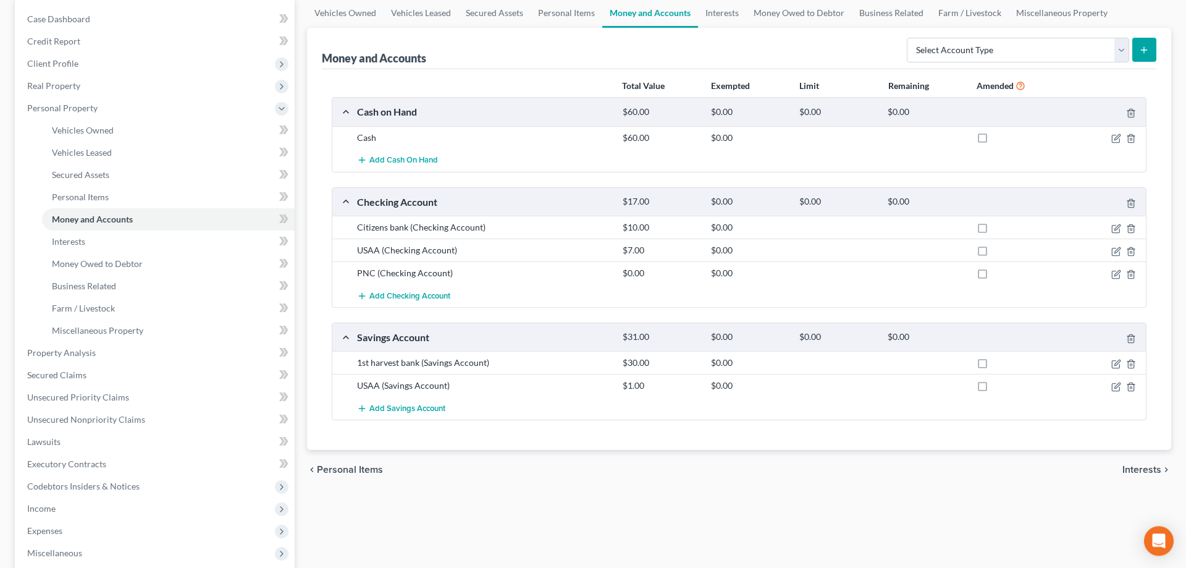
scroll to position [63, 0]
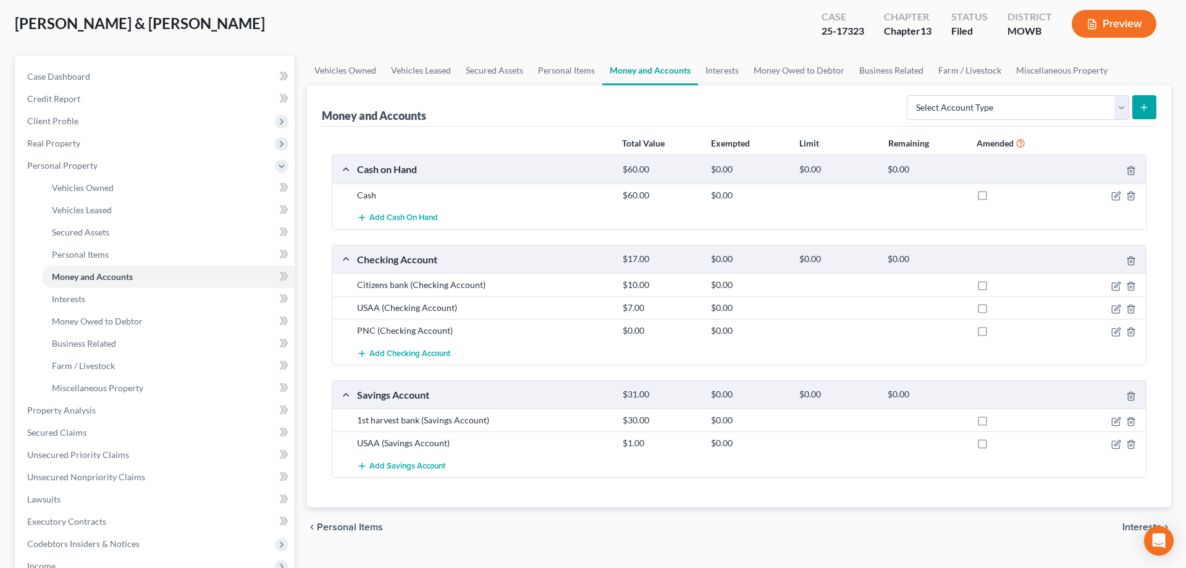
click at [994, 334] on label at bounding box center [994, 334] width 0 height 0
click at [999, 330] on input "checkbox" at bounding box center [1003, 328] width 8 height 8
checkbox input "true"
click at [1113, 23] on button "Preview" at bounding box center [1114, 24] width 85 height 28
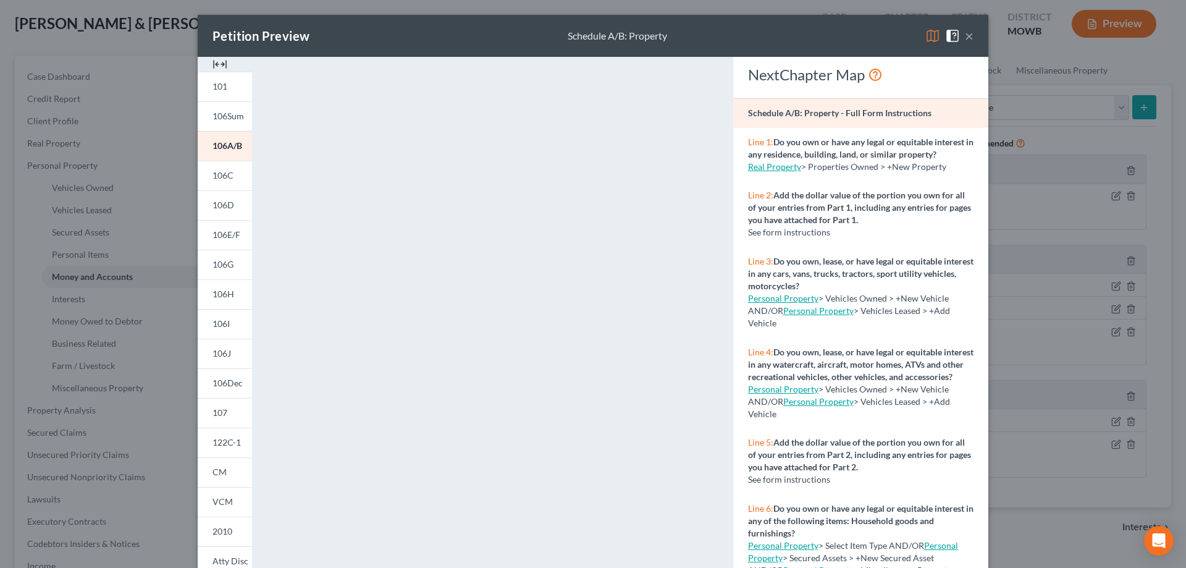
click at [971, 36] on button "×" at bounding box center [969, 35] width 9 height 15
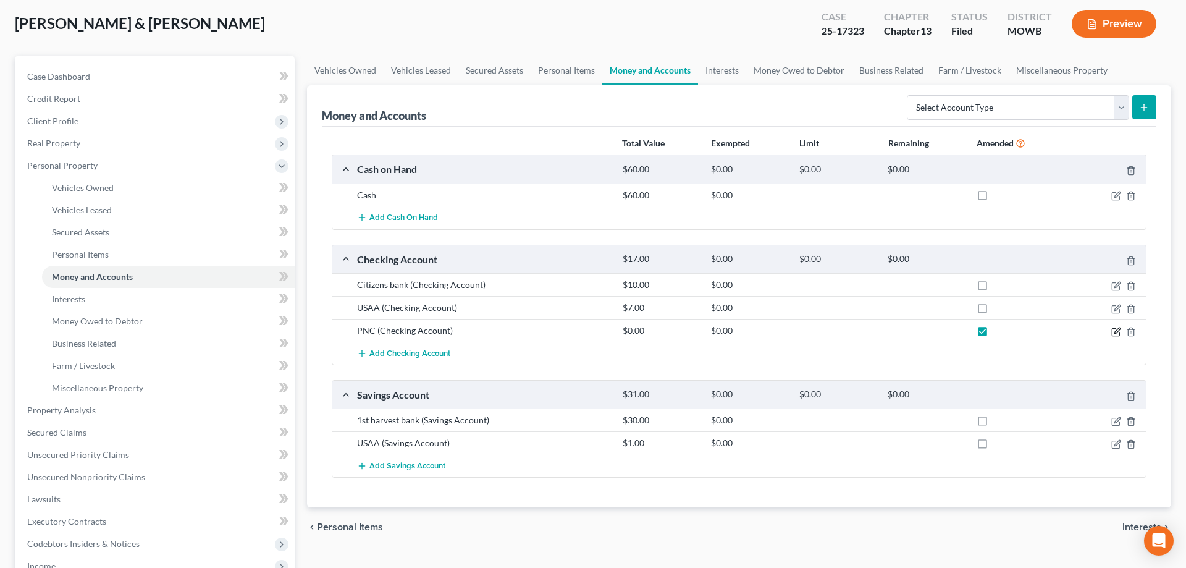
click at [1116, 332] on icon "button" at bounding box center [1116, 332] width 10 height 10
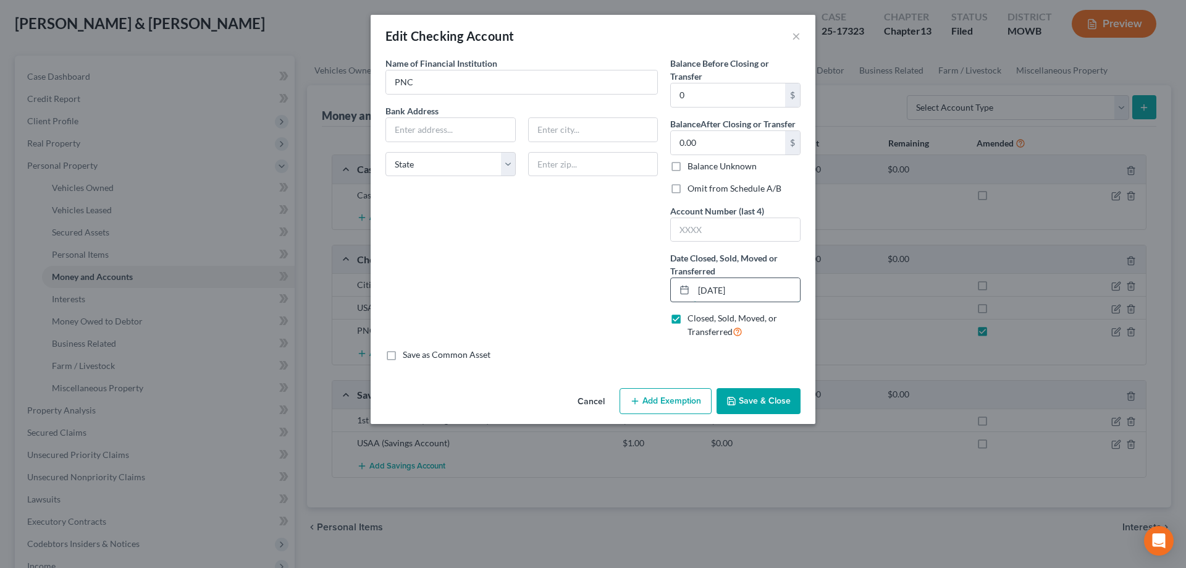
click at [707, 291] on input "06/01/2024" at bounding box center [747, 289] width 106 height 23
type input "09/01/2024"
click at [745, 401] on button "Save & Close" at bounding box center [758, 401] width 84 height 26
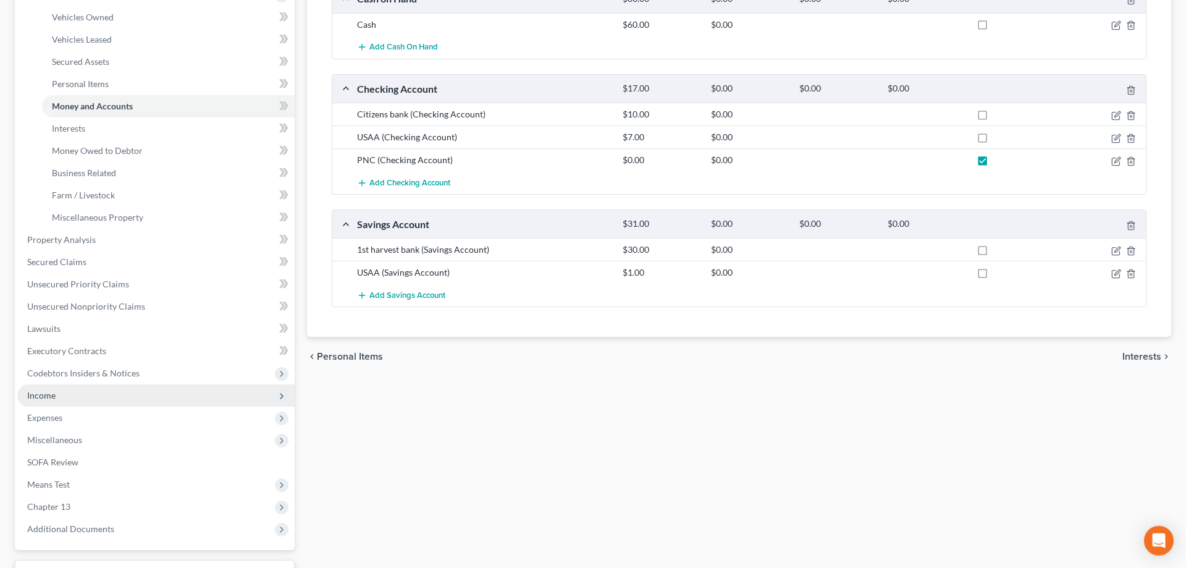
scroll to position [315, 0]
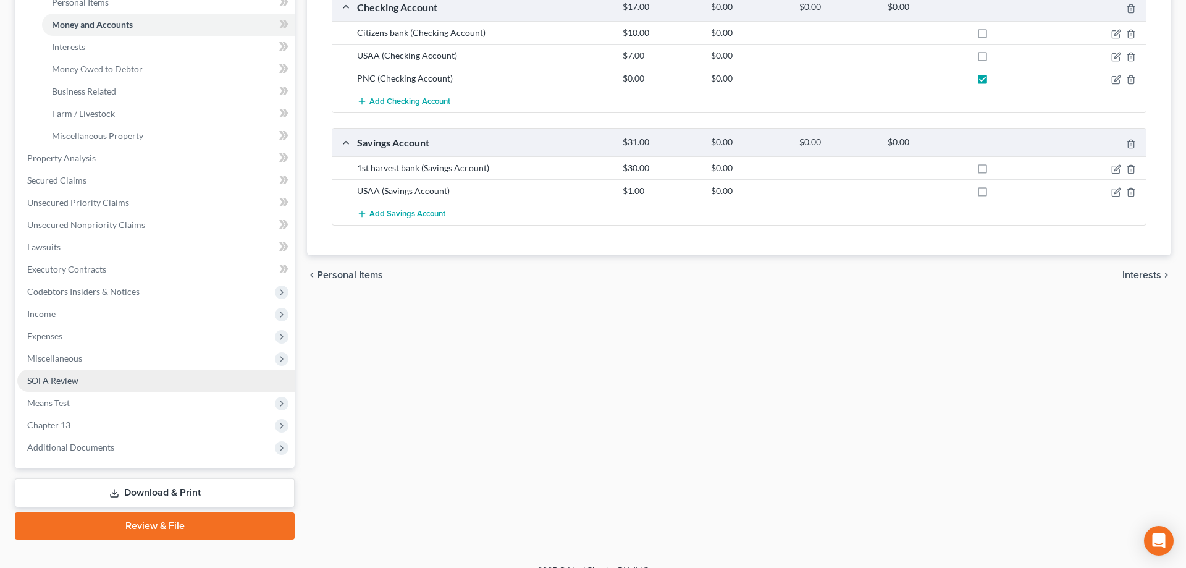
click at [58, 379] on span "SOFA Review" at bounding box center [52, 380] width 51 height 10
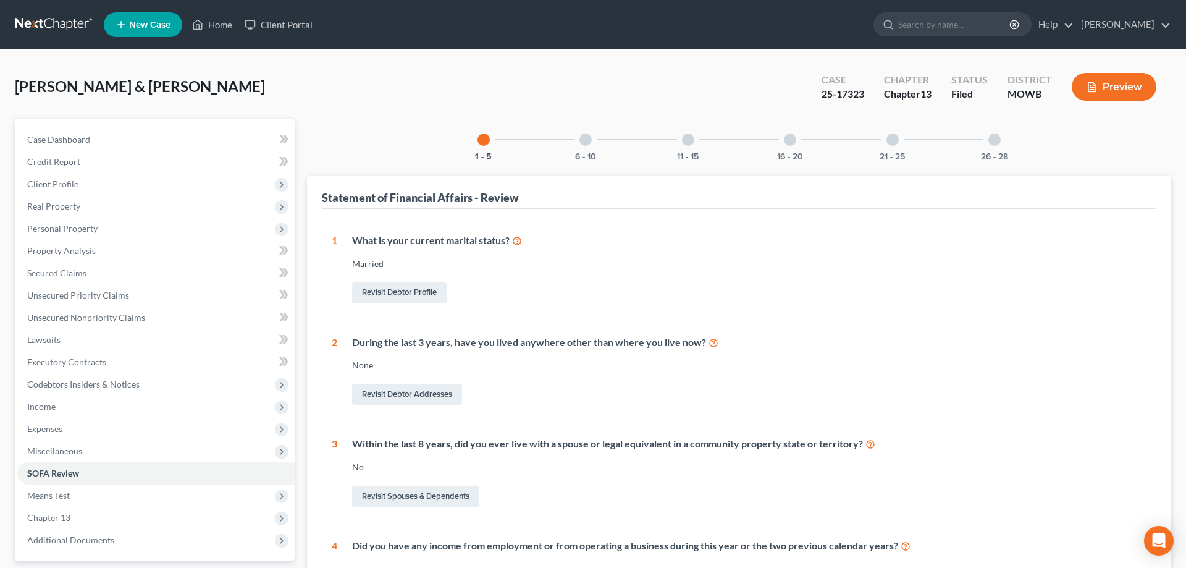
click at [793, 141] on div at bounding box center [790, 139] width 12 height 12
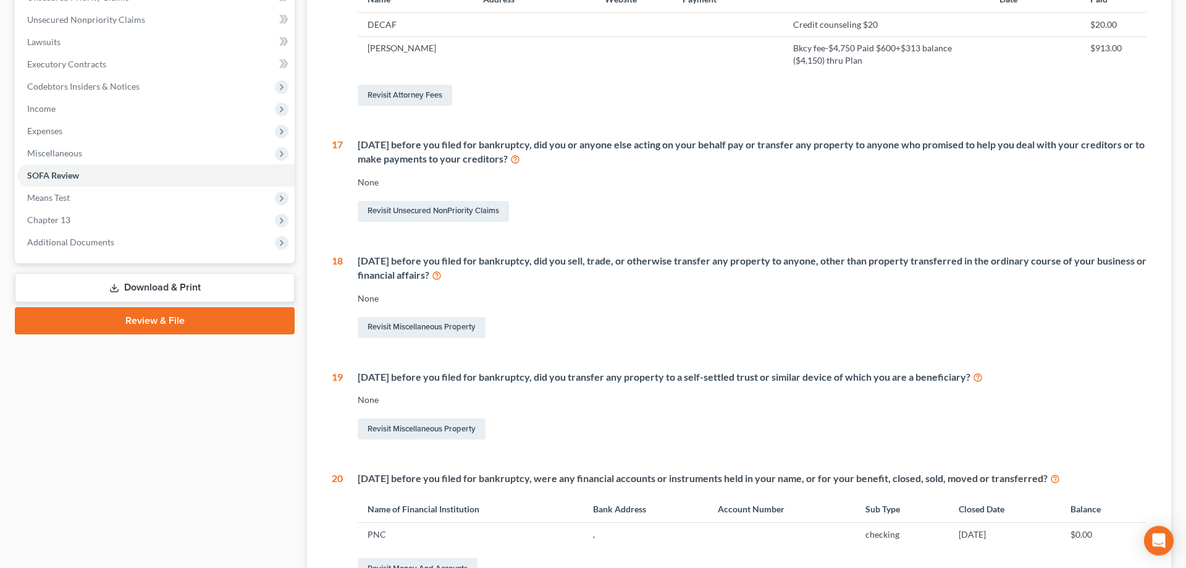
scroll to position [315, 0]
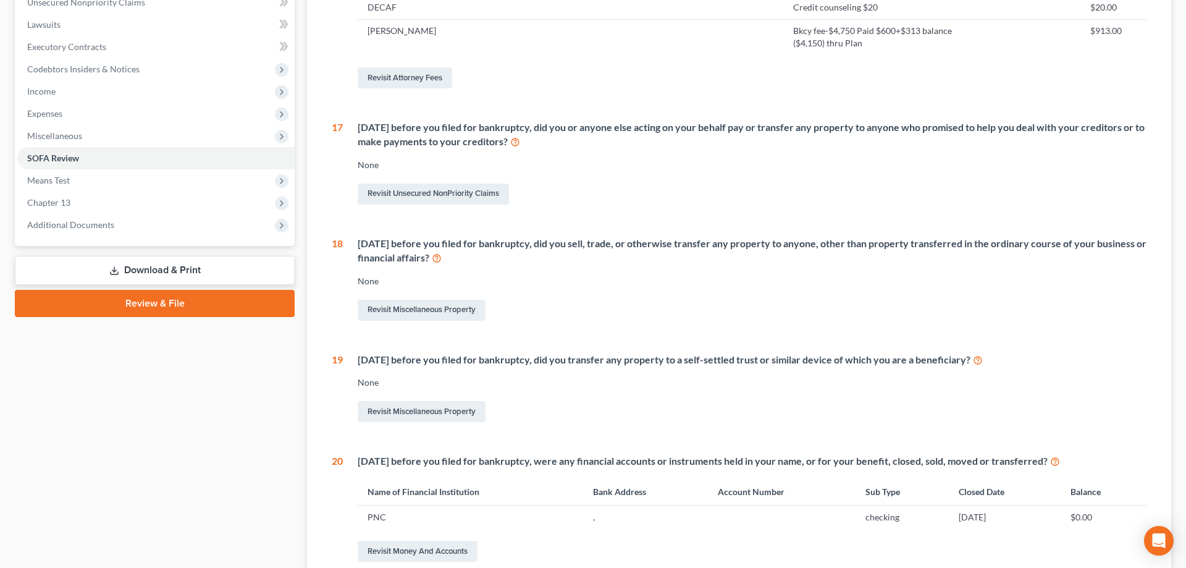
click at [191, 274] on link "Download & Print" at bounding box center [155, 270] width 280 height 29
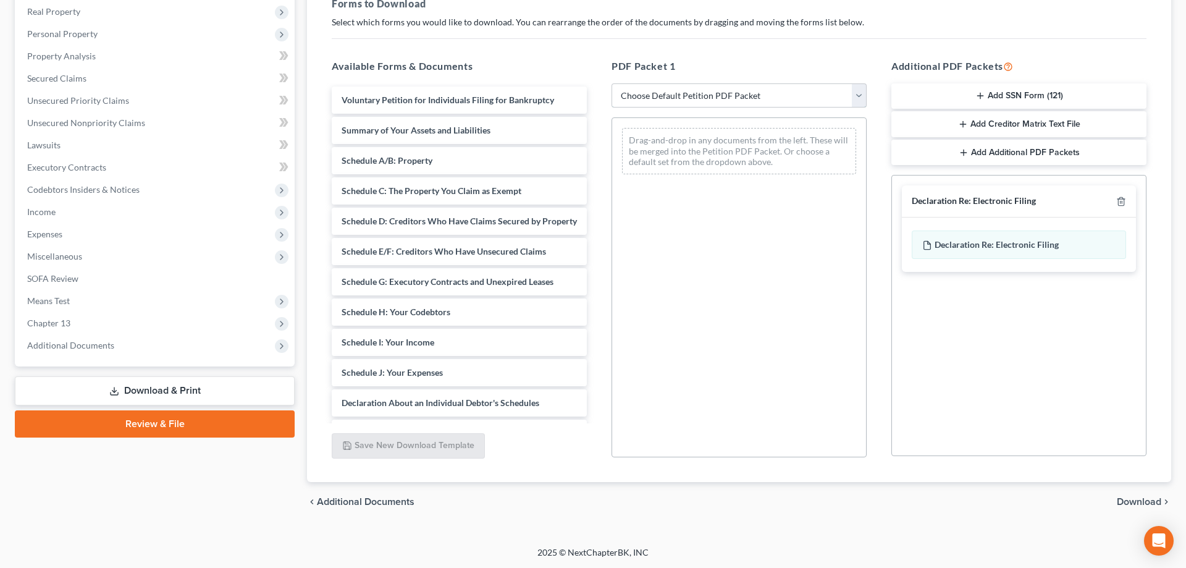
click at [611, 83] on select "Choose Default Petition PDF Packet Complete Bankruptcy Petition (all forms and …" at bounding box center [738, 95] width 255 height 25
click at [707, 347] on div "Drag-and-drop in any documents from the left. These will be merged into the Pet…" at bounding box center [738, 287] width 255 height 340
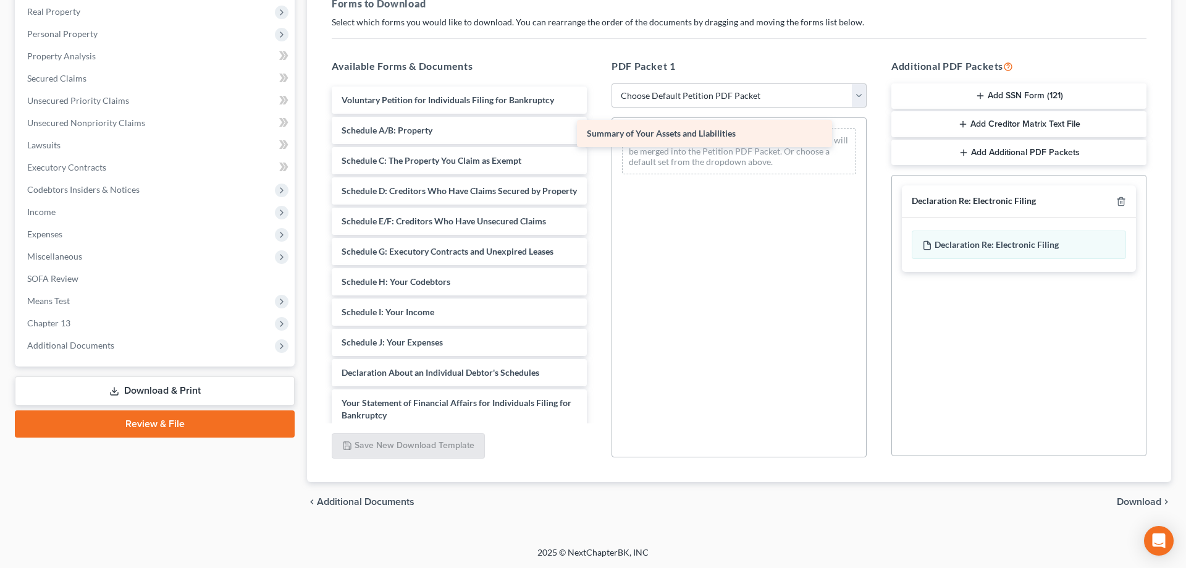
drag, startPoint x: 504, startPoint y: 126, endPoint x: 749, endPoint y: 130, distance: 245.2
click at [597, 130] on div "Summary of Your Assets and Liabilities Voluntary Petition for Individuals Filin…" at bounding box center [459, 339] width 275 height 506
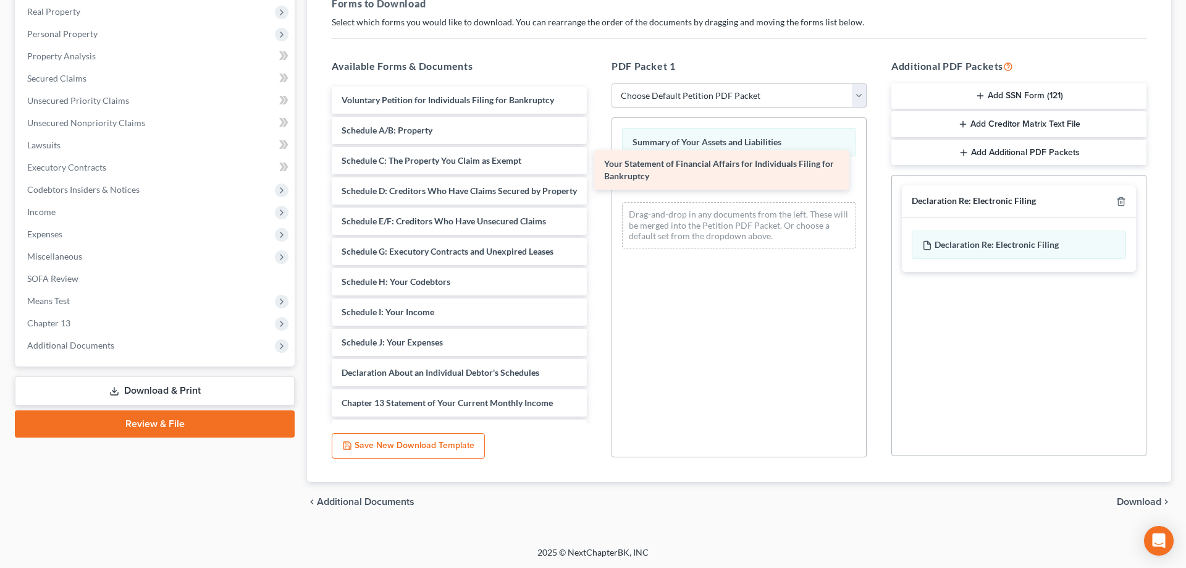
drag, startPoint x: 404, startPoint y: 402, endPoint x: 666, endPoint y: 163, distance: 355.0
click at [597, 163] on div "Your Statement of Financial Affairs for Individuals Filing for Bankruptcy Volun…" at bounding box center [459, 317] width 275 height 463
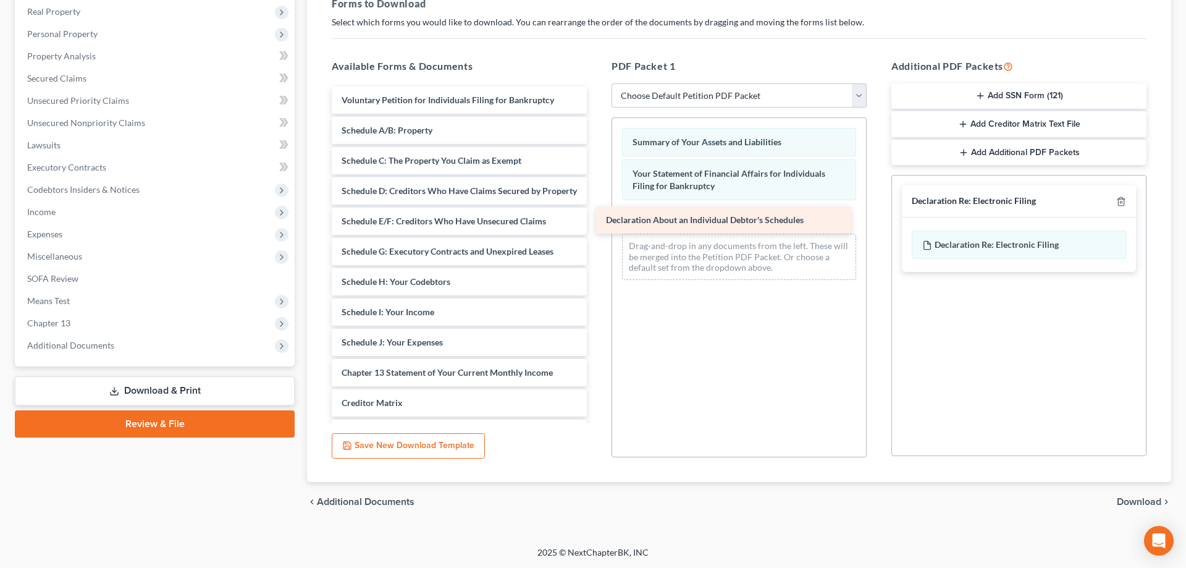
drag, startPoint x: 397, startPoint y: 368, endPoint x: 661, endPoint y: 216, distance: 304.9
click at [597, 216] on div "Declaration About an Individual Debtor's Schedules Voluntary Petition for Indiv…" at bounding box center [459, 302] width 275 height 433
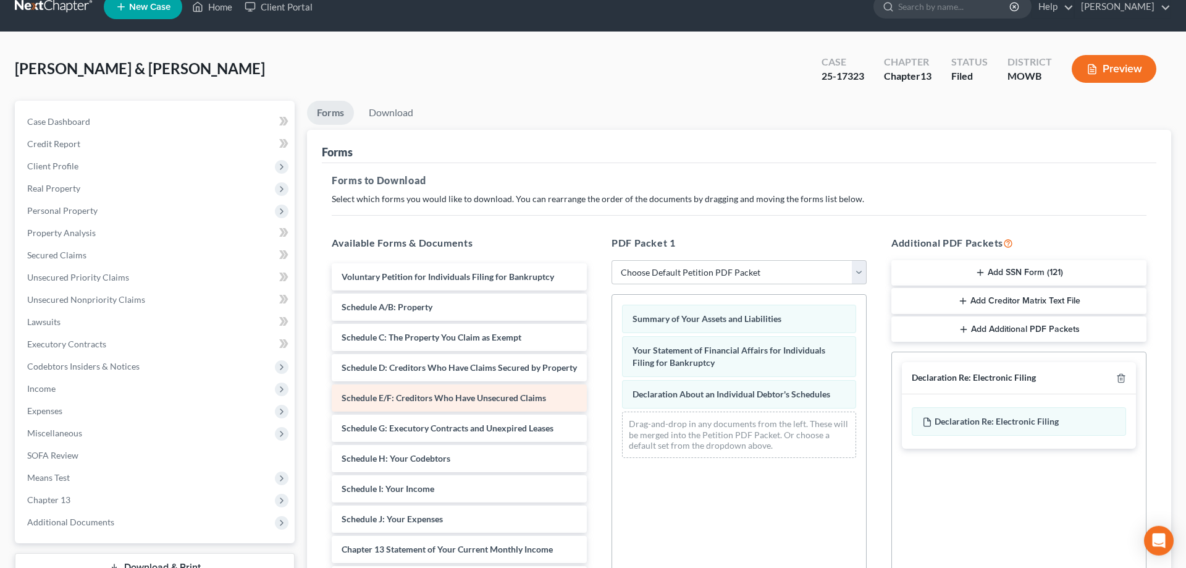
scroll to position [0, 0]
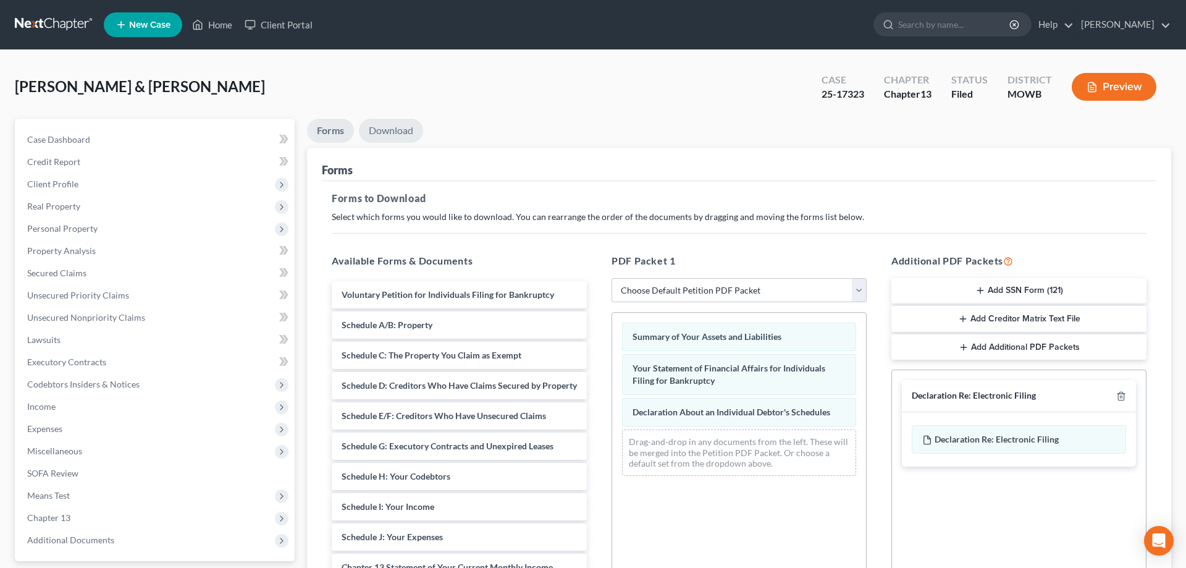
click at [402, 129] on link "Download" at bounding box center [391, 131] width 64 height 24
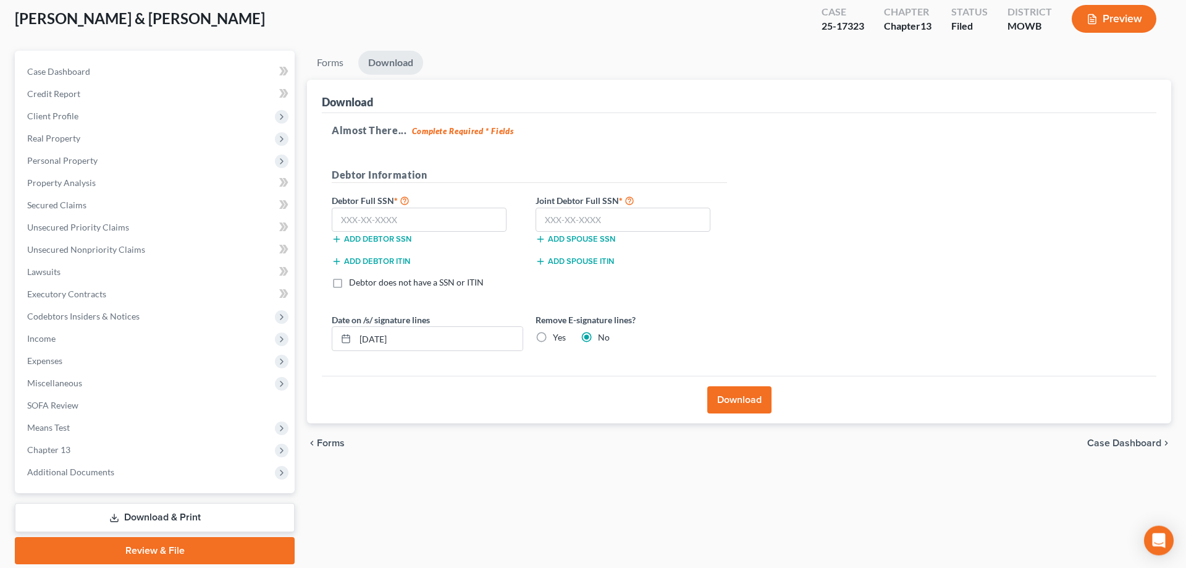
scroll to position [110, 0]
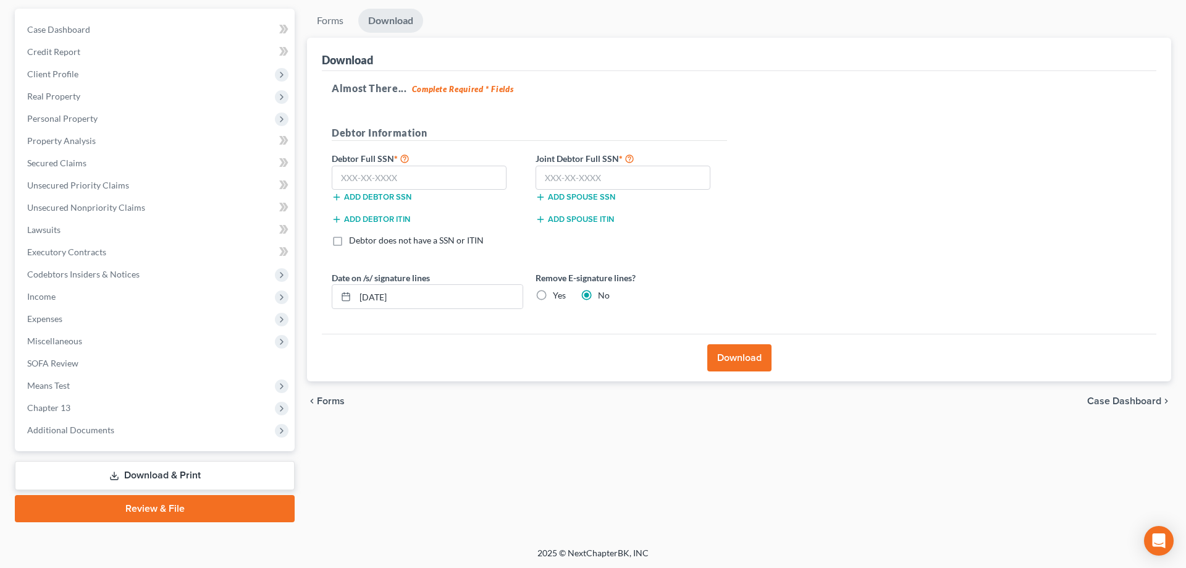
click at [170, 474] on link "Download & Print" at bounding box center [155, 475] width 280 height 29
